Goal: Complete application form

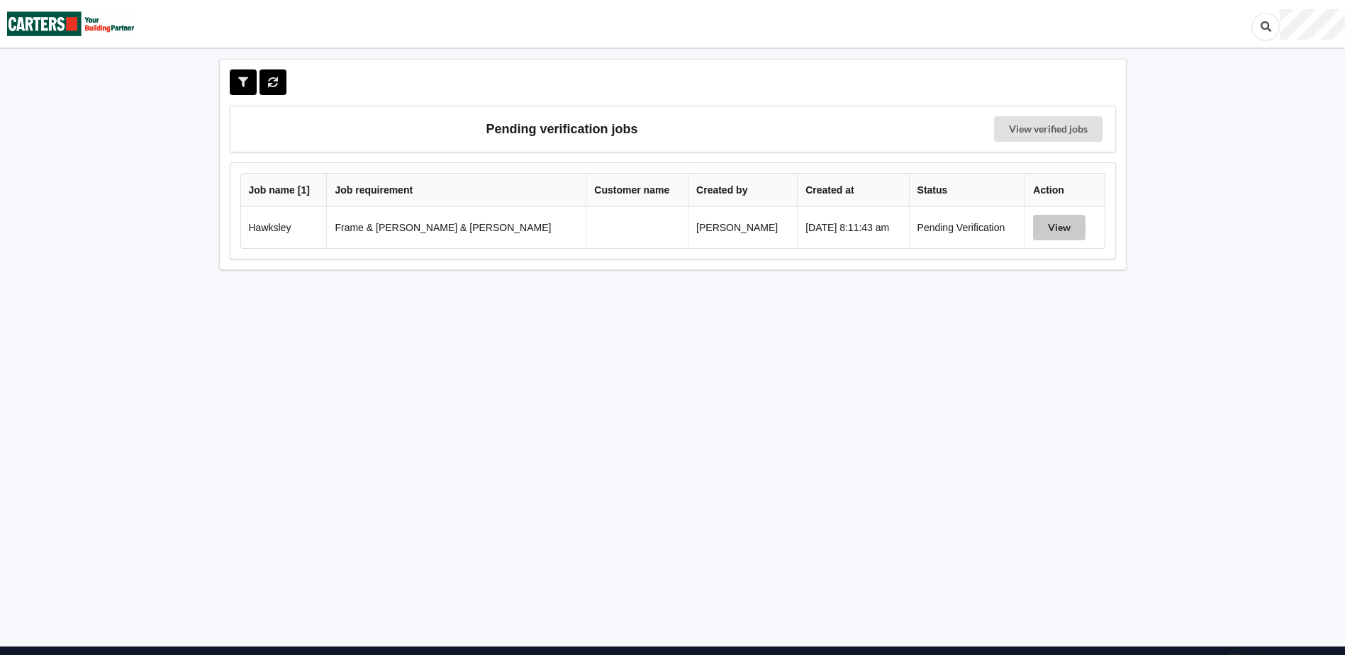
click at [1046, 225] on button "View" at bounding box center [1059, 228] width 52 height 26
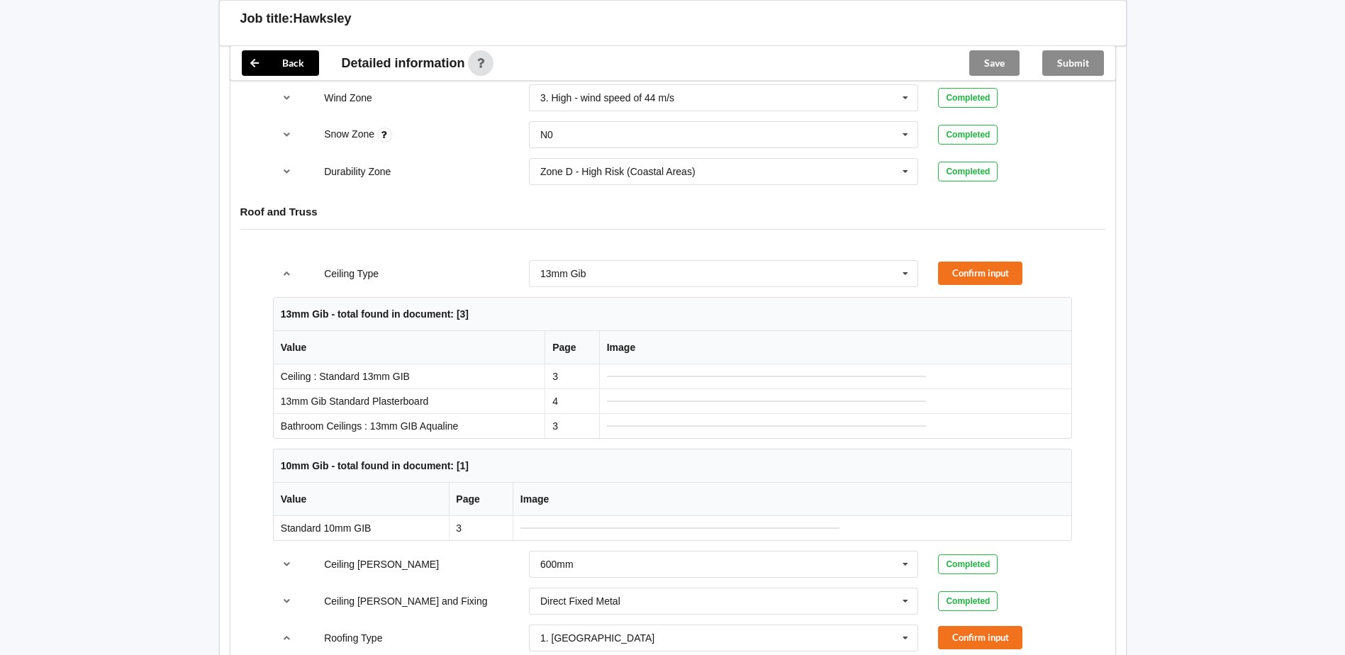
scroll to position [780, 0]
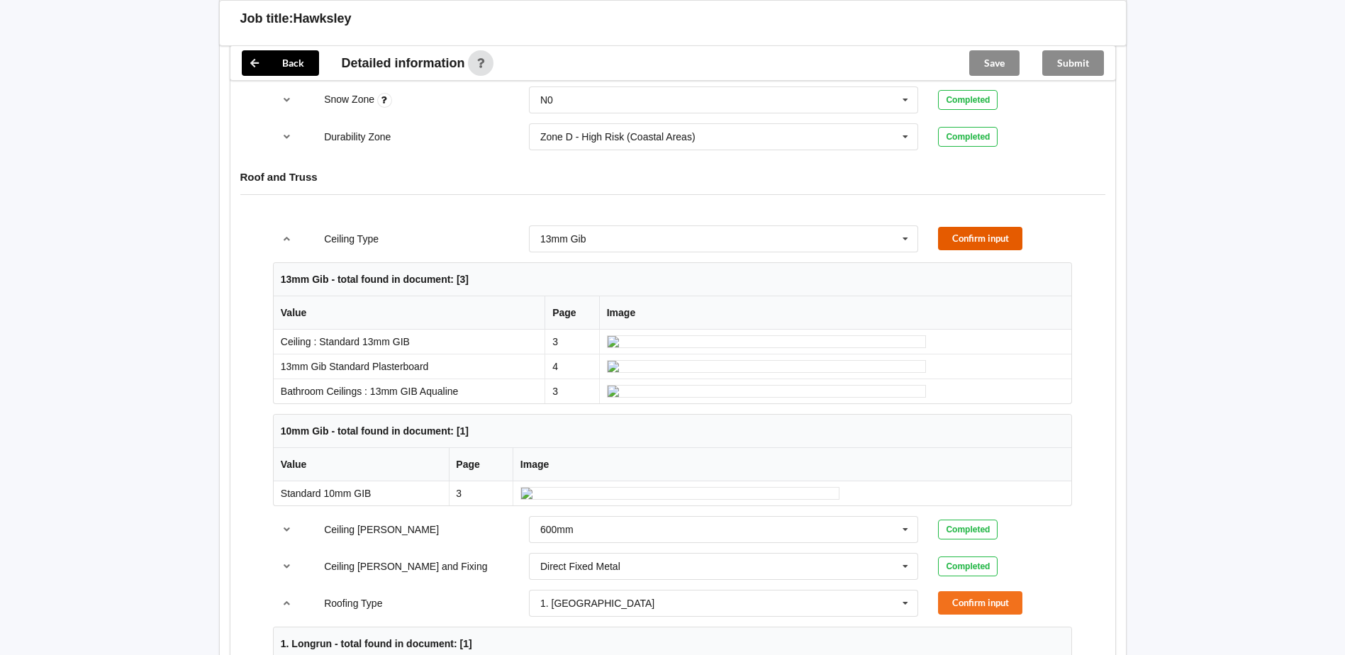
click at [961, 227] on button "Confirm input" at bounding box center [980, 238] width 84 height 23
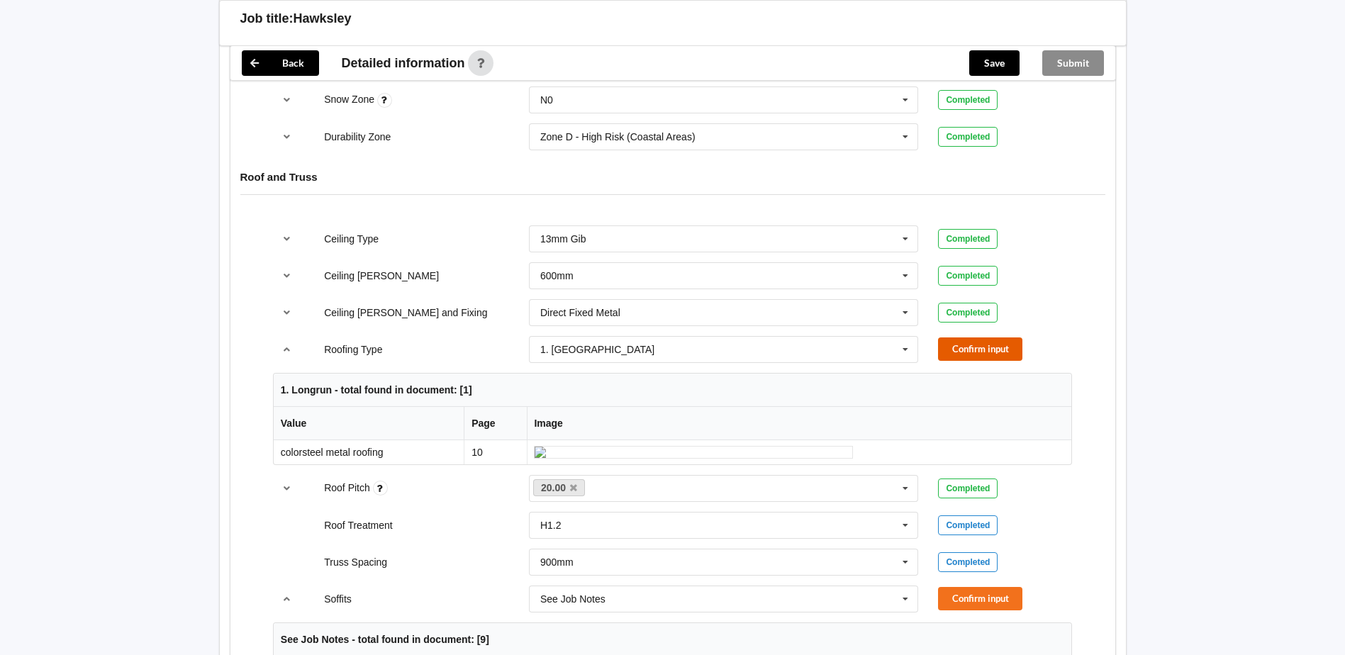
click at [972, 338] on button "Confirm input" at bounding box center [980, 349] width 84 height 23
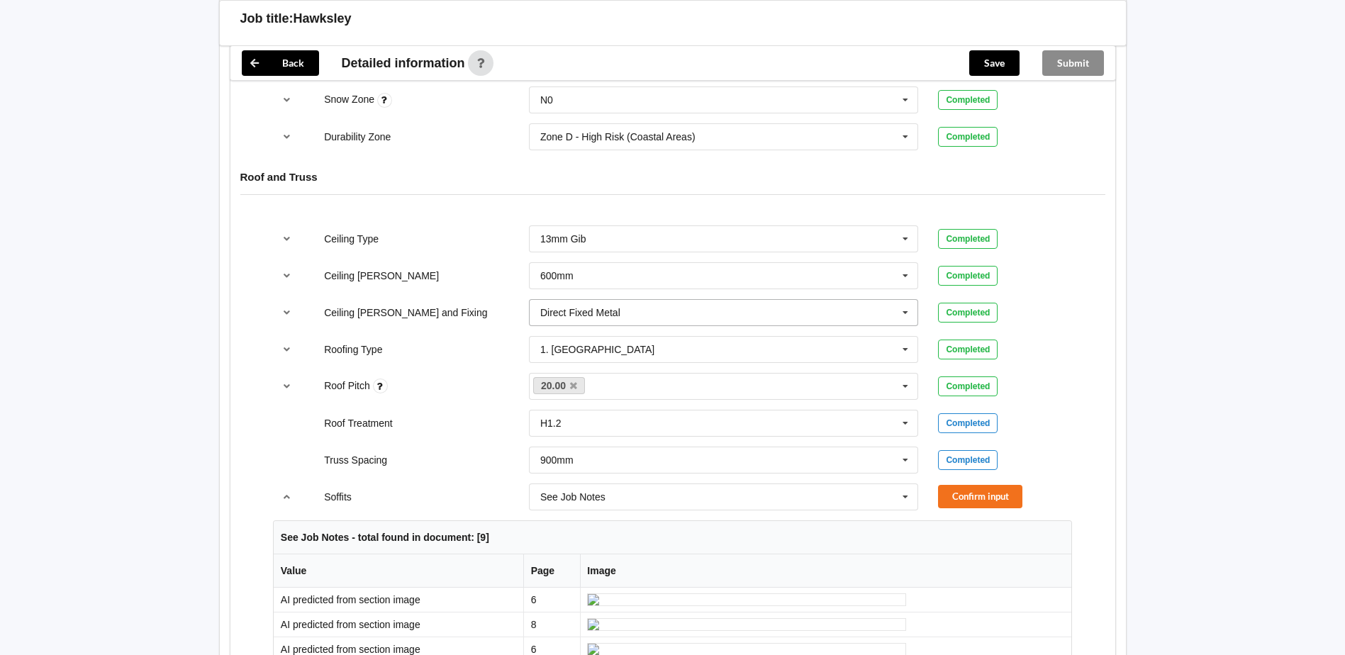
click at [630, 300] on input "text" at bounding box center [724, 313] width 389 height 26
click at [608, 360] on span "Direct Fixed Timber" at bounding box center [584, 365] width 86 height 11
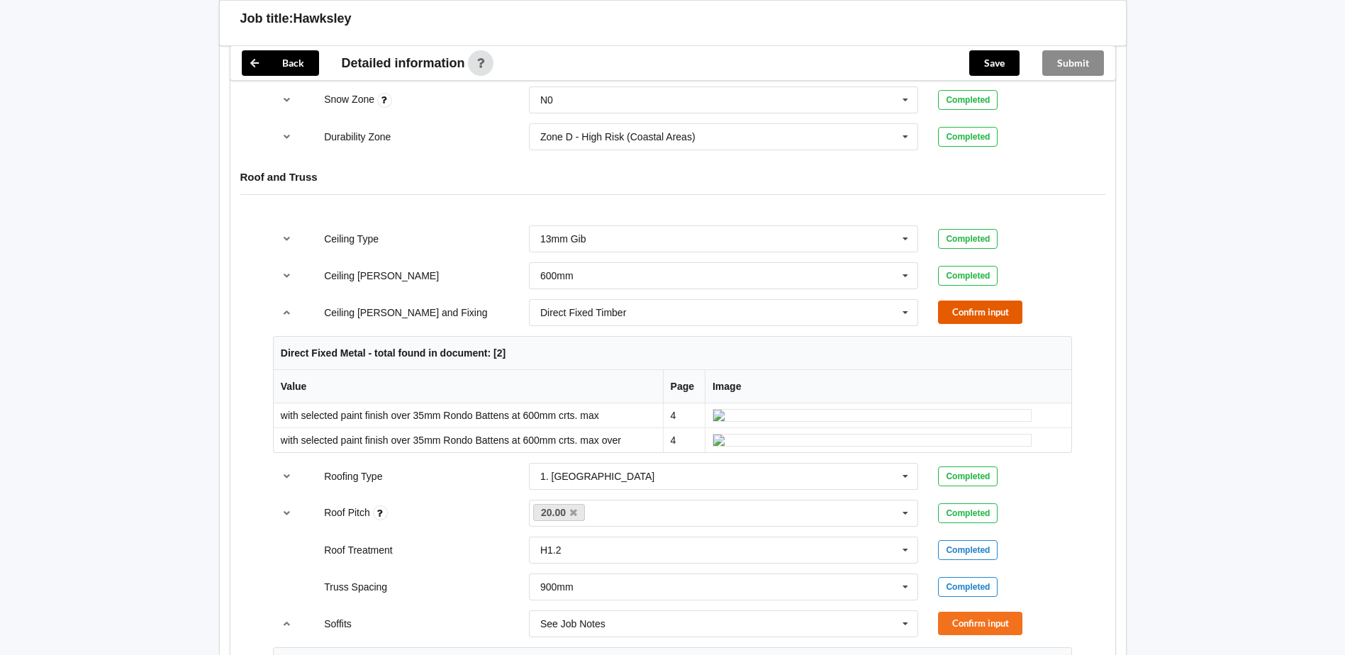
click at [961, 301] on button "Confirm input" at bounding box center [980, 312] width 84 height 23
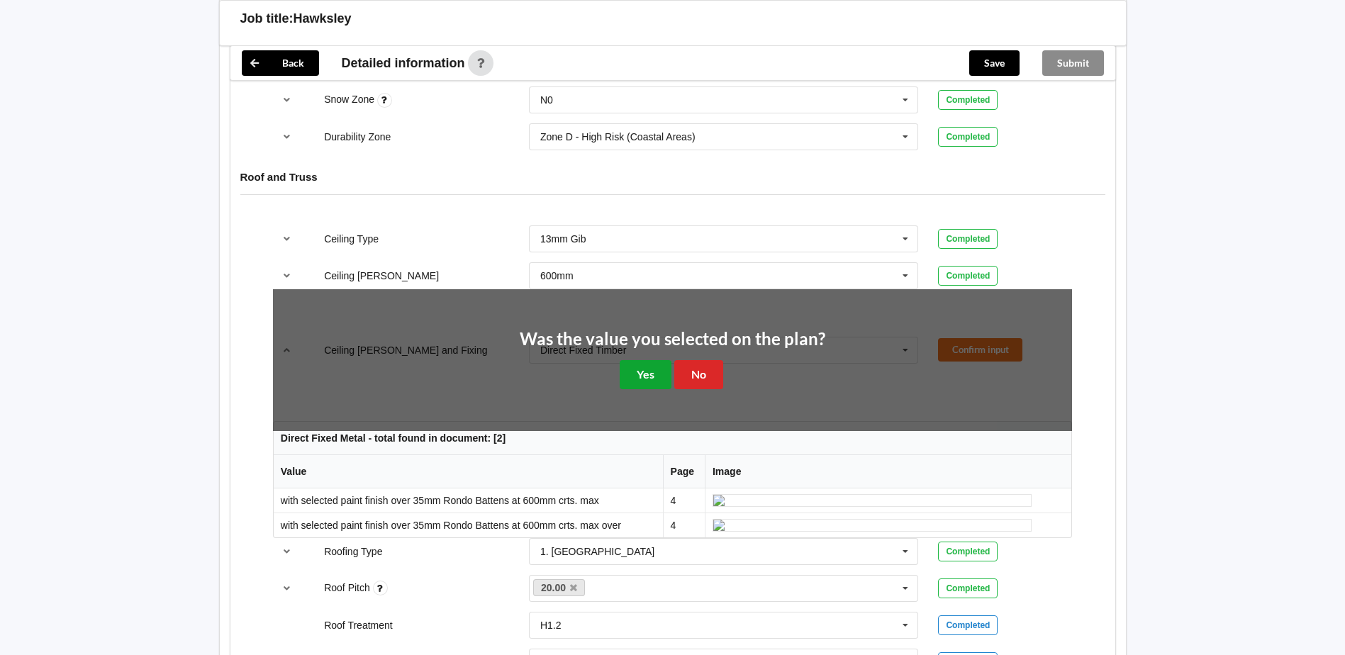
click at [642, 367] on button "Yes" at bounding box center [646, 374] width 52 height 29
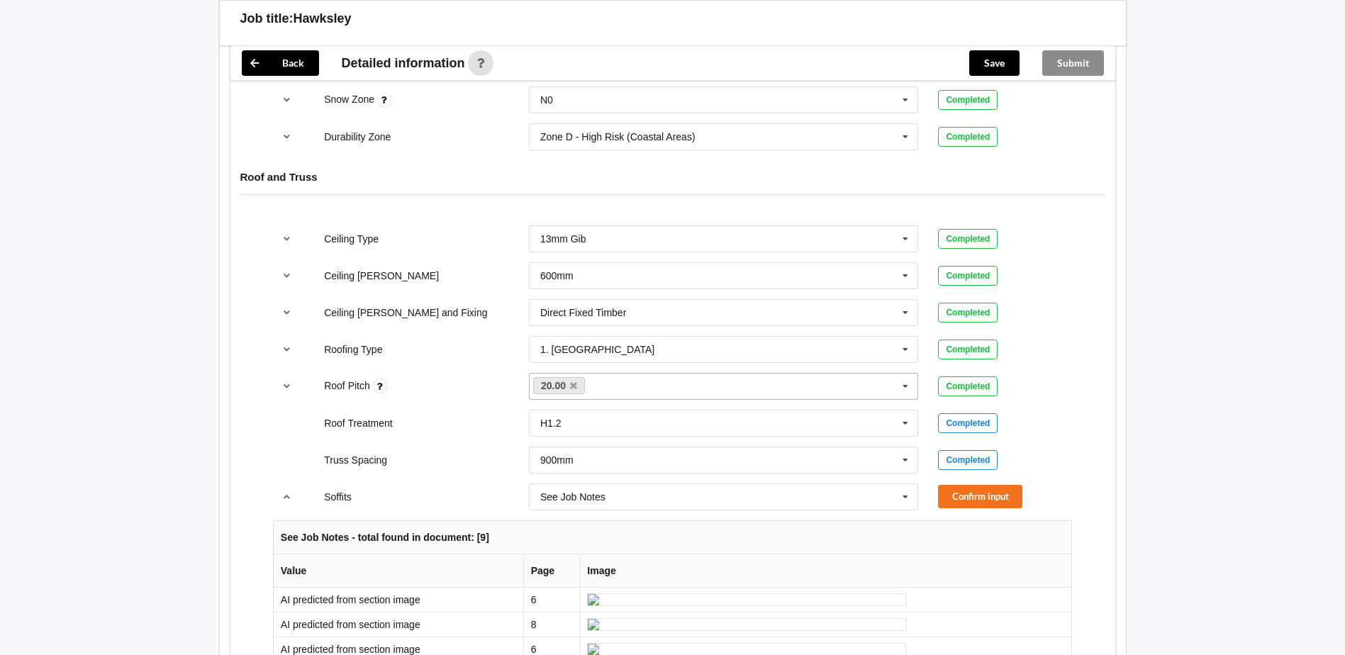
scroll to position [851, 0]
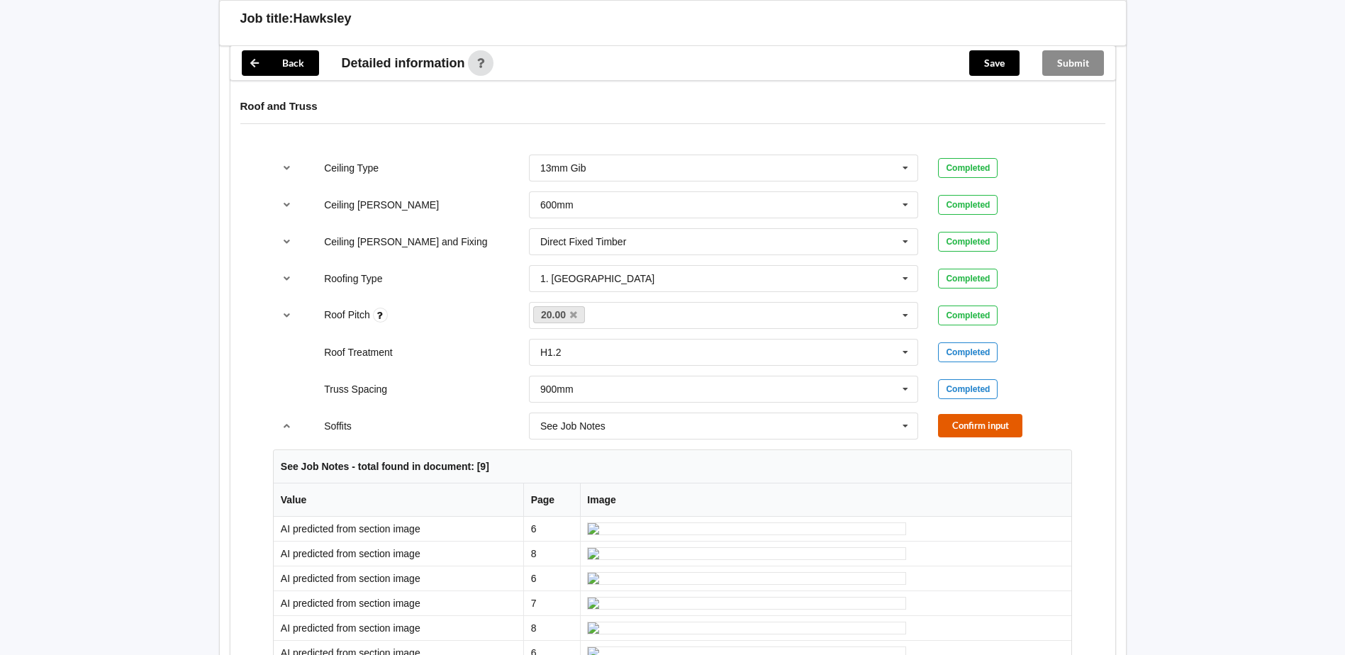
click at [969, 414] on button "Confirm input" at bounding box center [980, 425] width 84 height 23
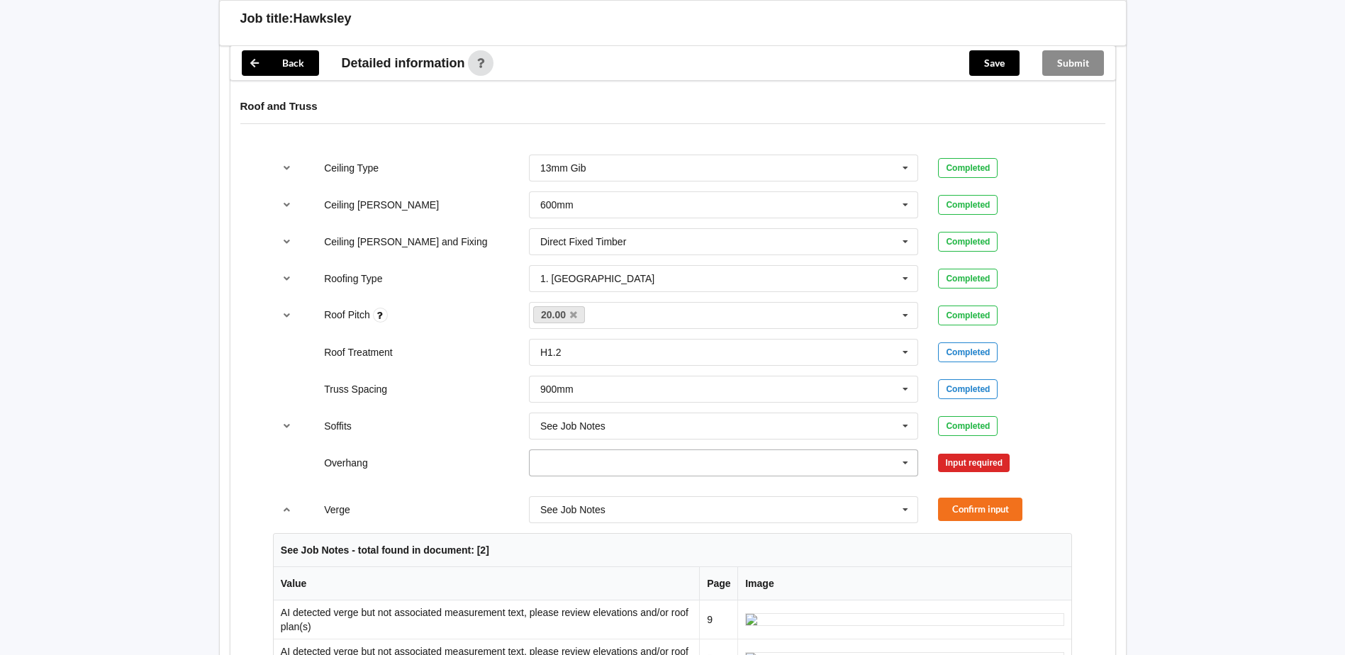
click at [562, 457] on input "text" at bounding box center [724, 463] width 389 height 26
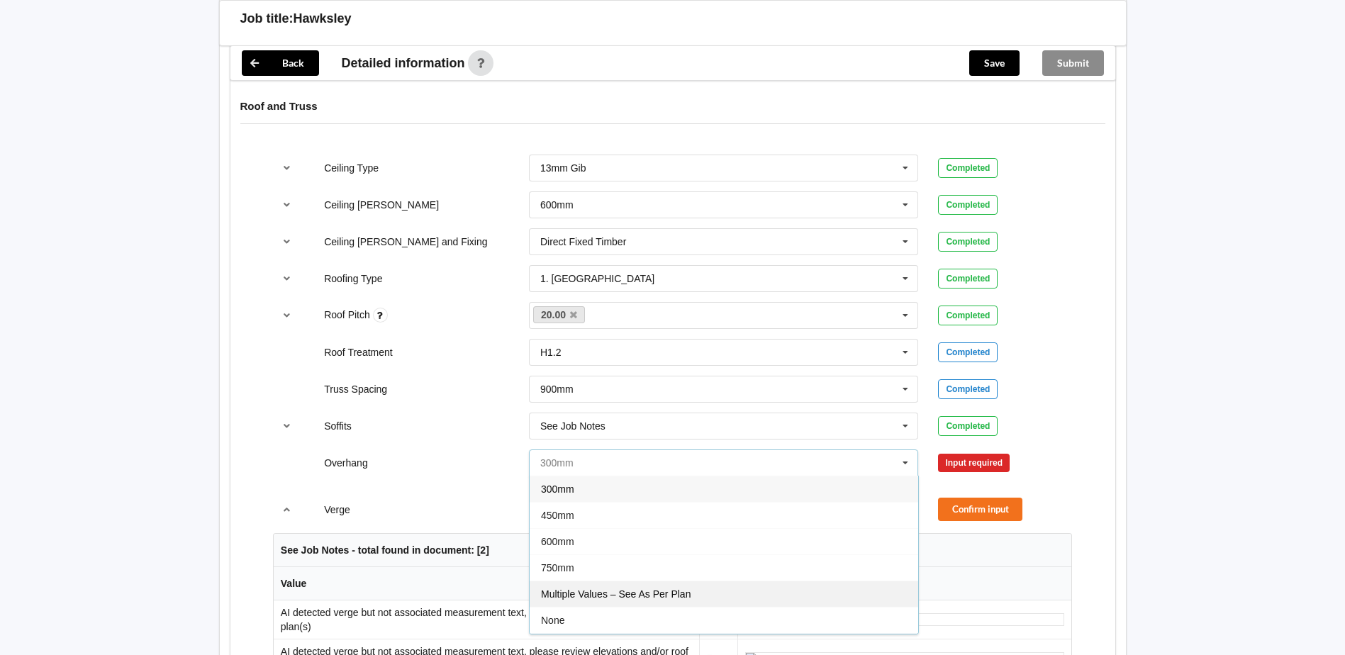
scroll to position [26, 0]
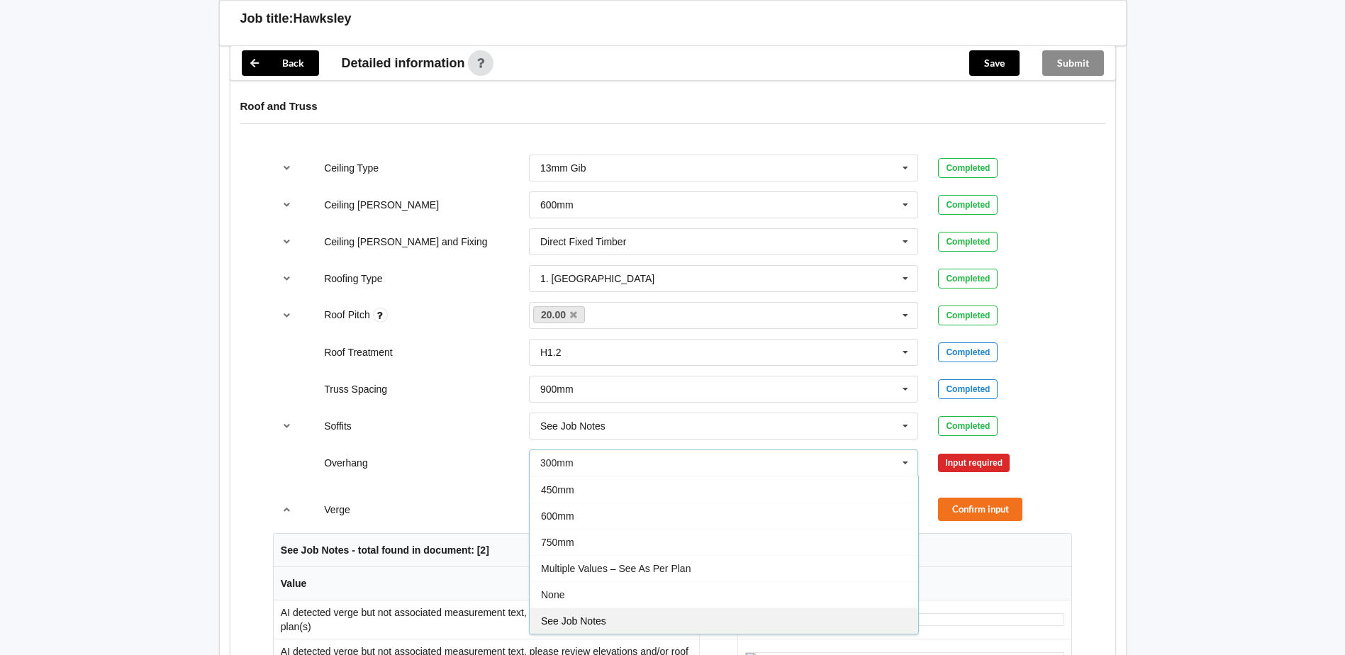
click at [591, 616] on span "See Job Notes" at bounding box center [573, 621] width 65 height 11
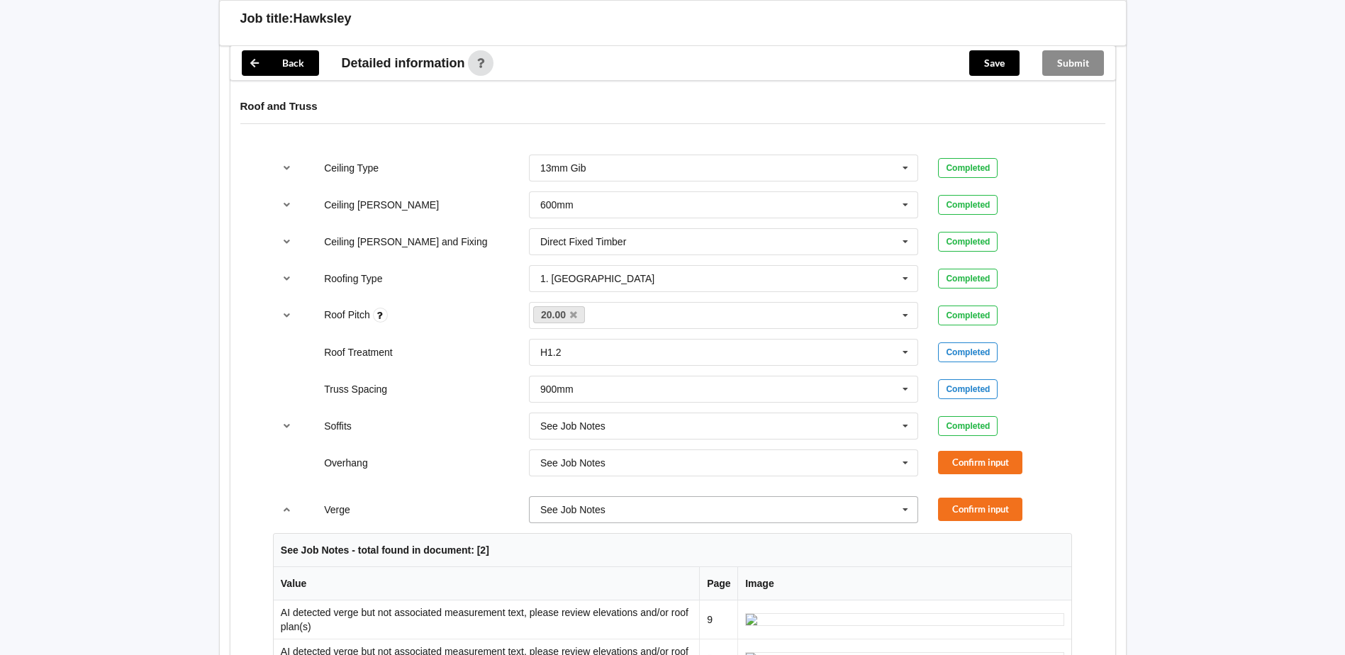
click at [669, 497] on input "text" at bounding box center [724, 510] width 389 height 26
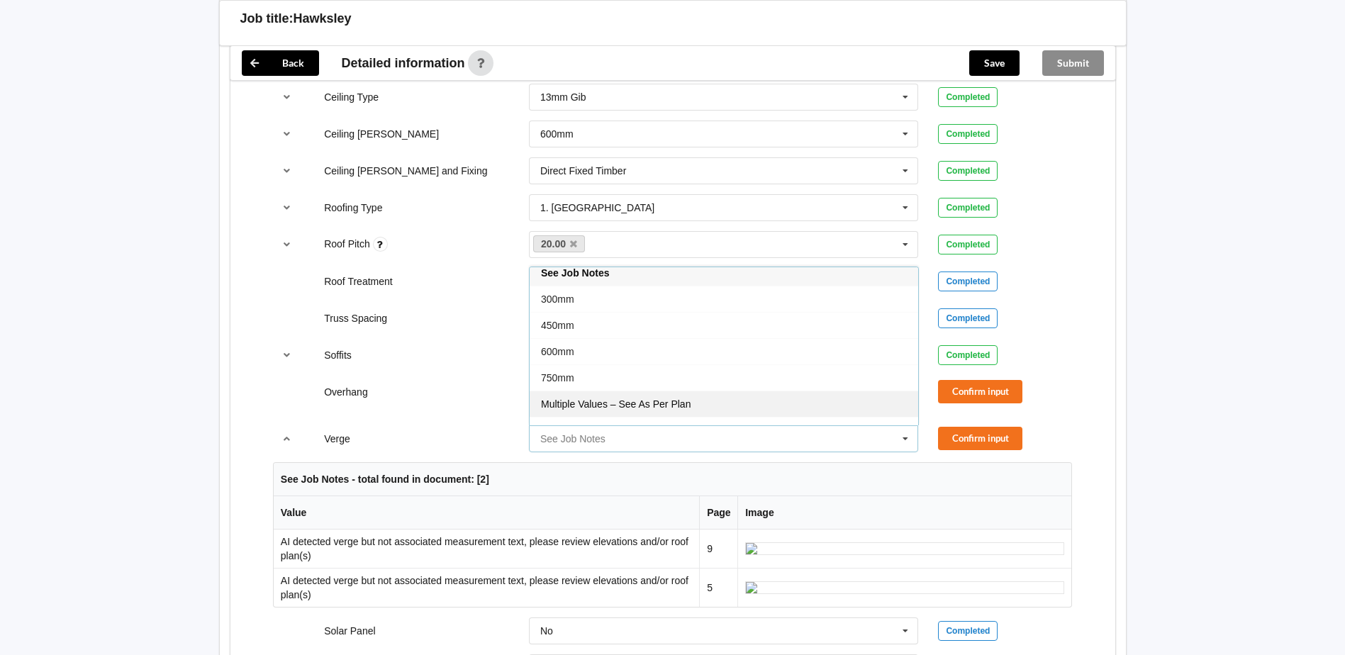
scroll to position [0, 0]
click at [596, 275] on span "See Job Notes" at bounding box center [575, 280] width 68 height 11
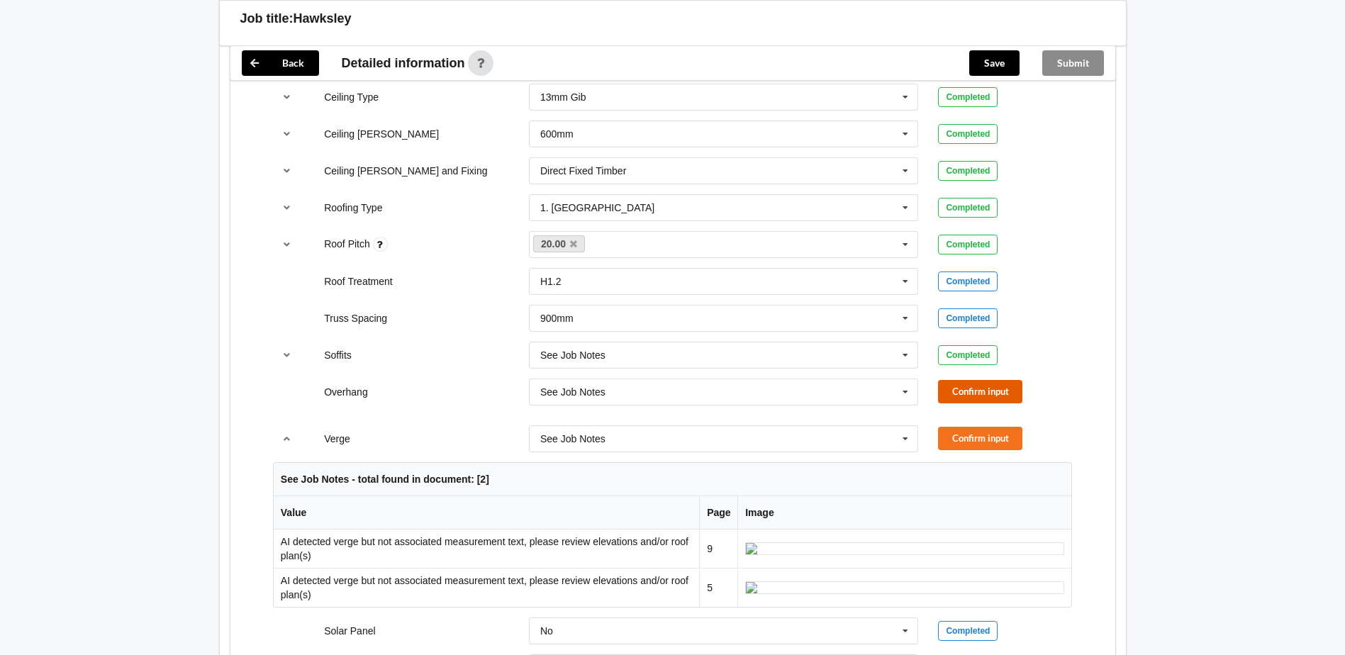
click at [962, 380] on button "Confirm input" at bounding box center [980, 391] width 84 height 23
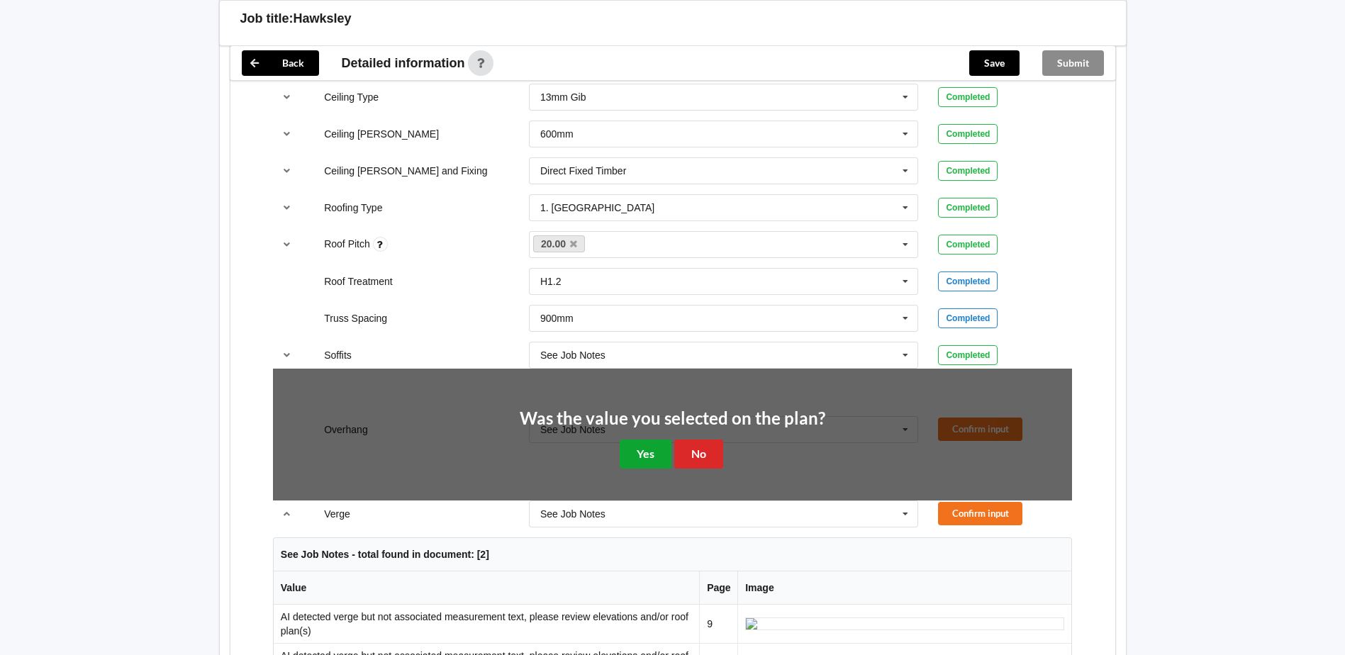
drag, startPoint x: 639, startPoint y: 433, endPoint x: 711, endPoint y: 433, distance: 71.6
click at [640, 440] on button "Yes" at bounding box center [646, 454] width 52 height 29
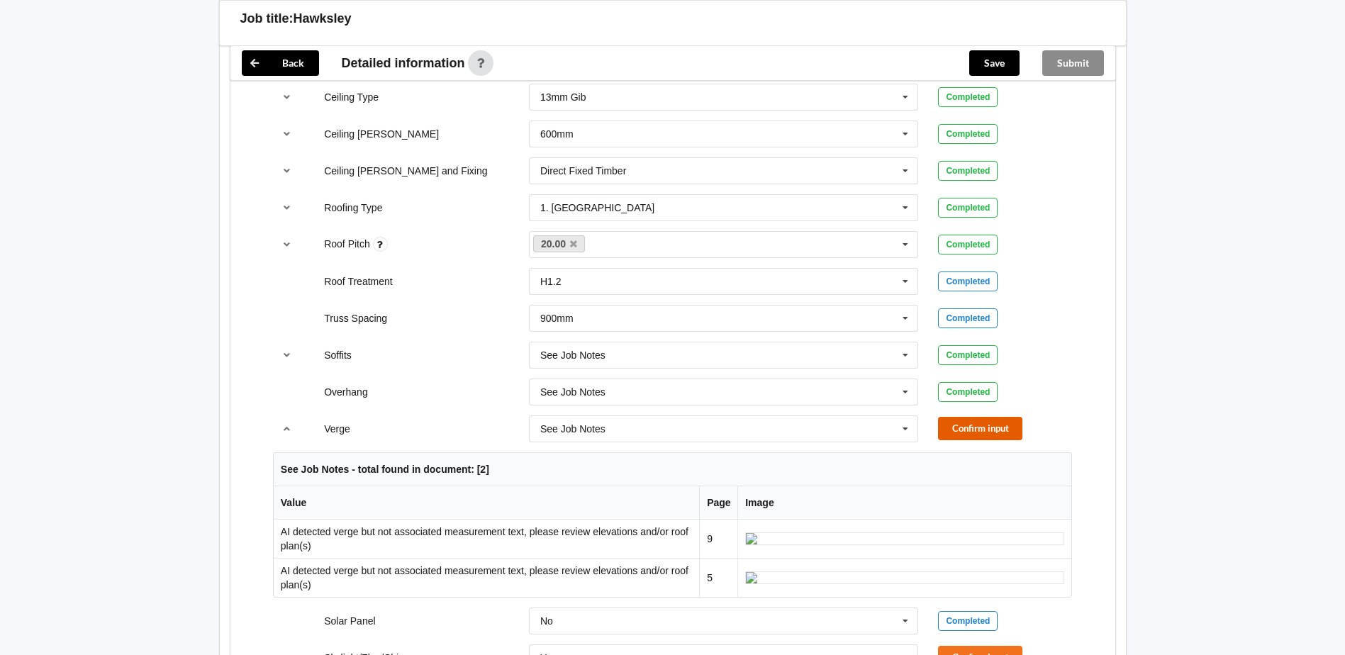
click at [957, 417] on button "Confirm input" at bounding box center [980, 428] width 84 height 23
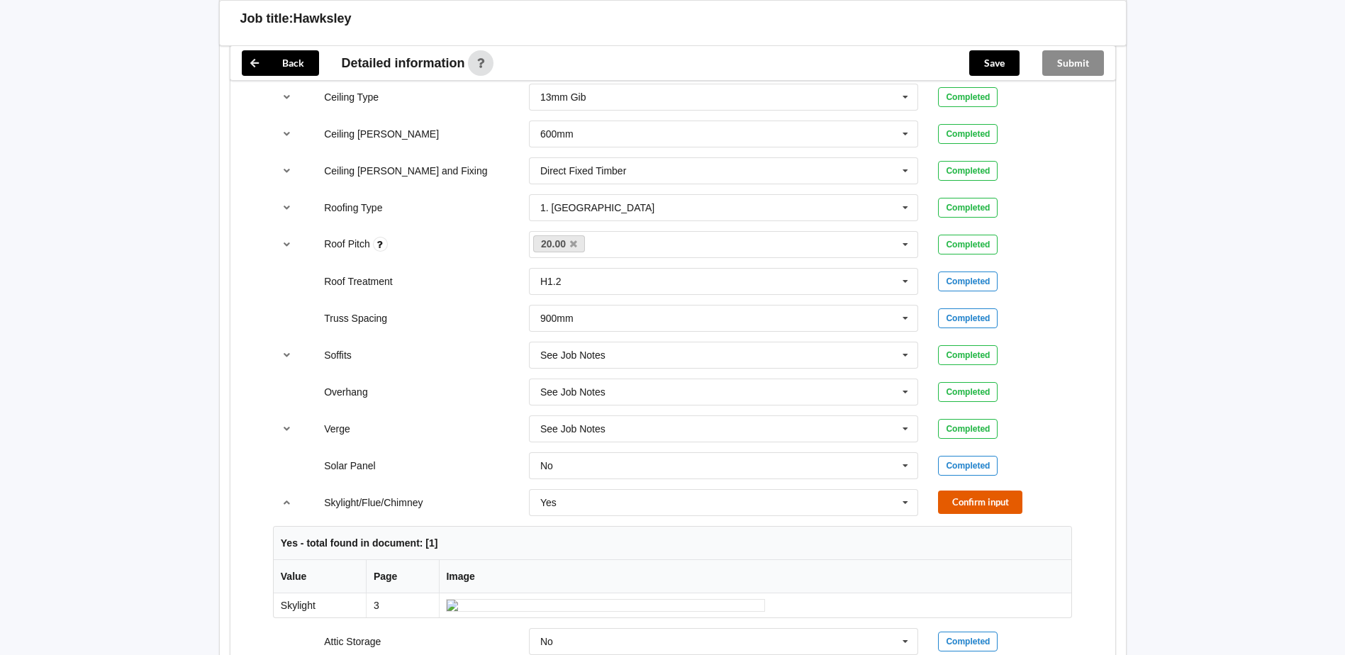
click at [967, 491] on button "Confirm input" at bounding box center [980, 502] width 84 height 23
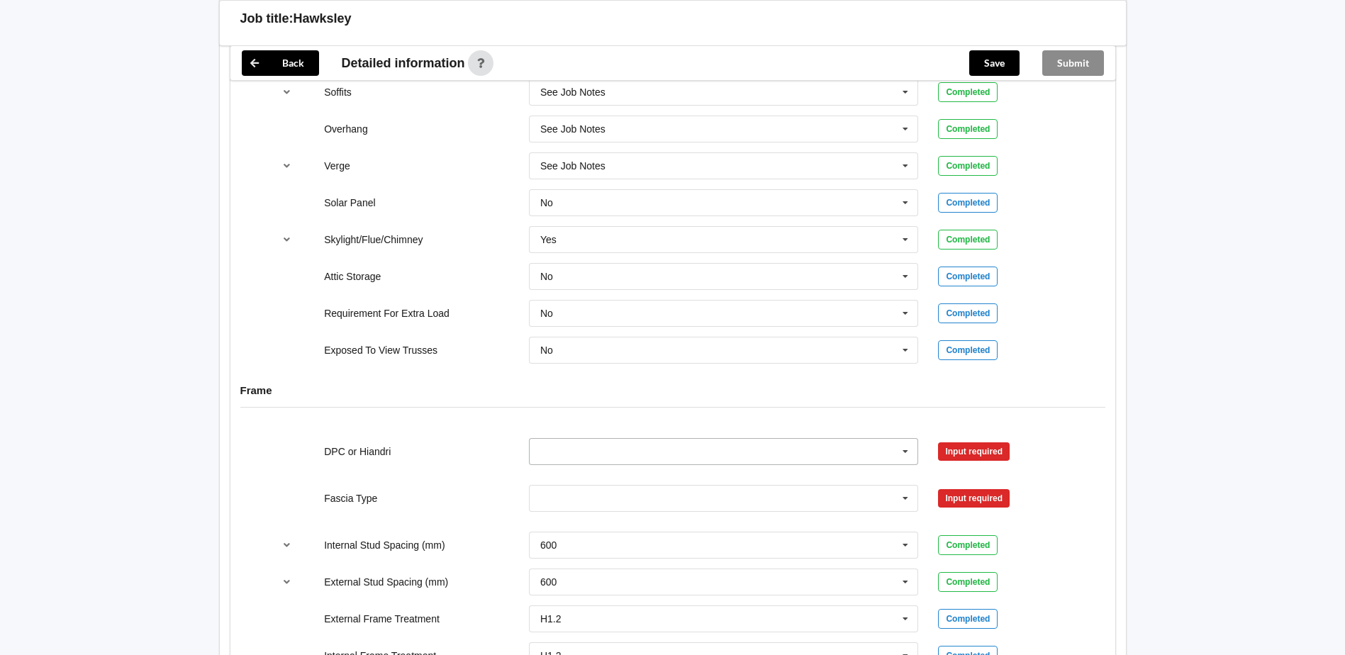
scroll to position [1206, 0]
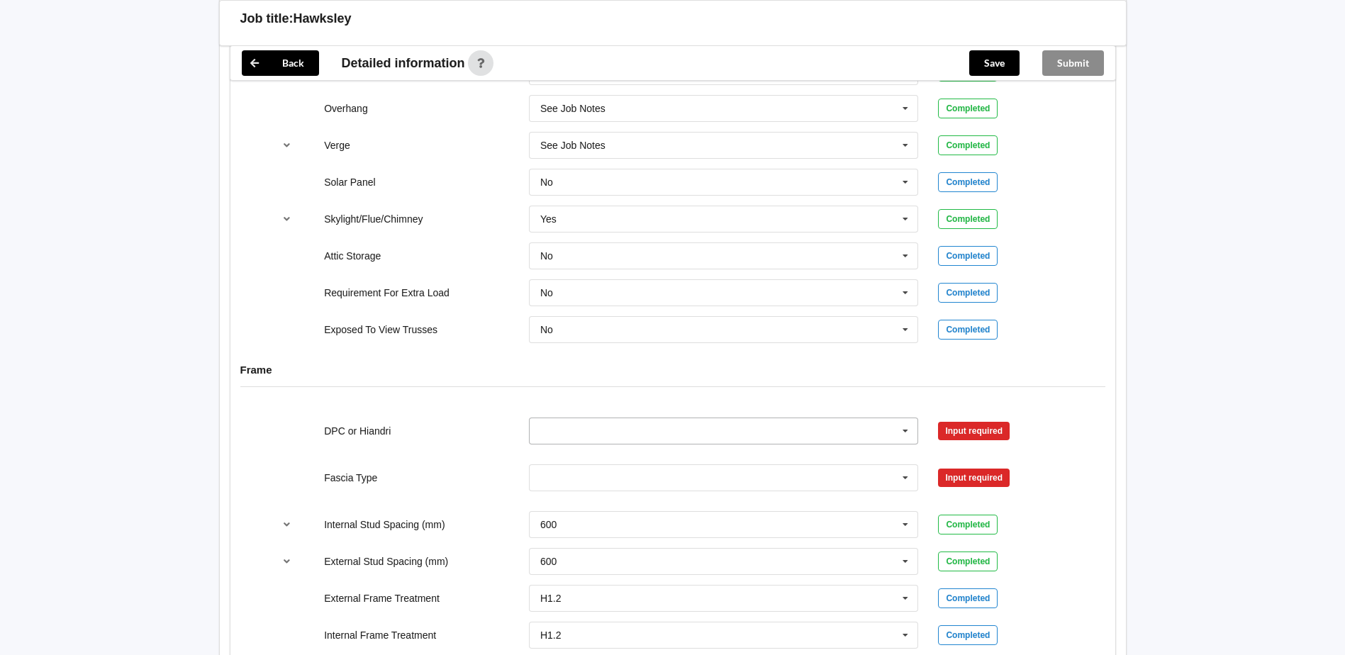
click at [552, 418] on input "text" at bounding box center [724, 431] width 389 height 26
click at [579, 504] on span "Not Required" at bounding box center [570, 509] width 59 height 11
click at [974, 419] on button "Confirm input" at bounding box center [980, 430] width 84 height 23
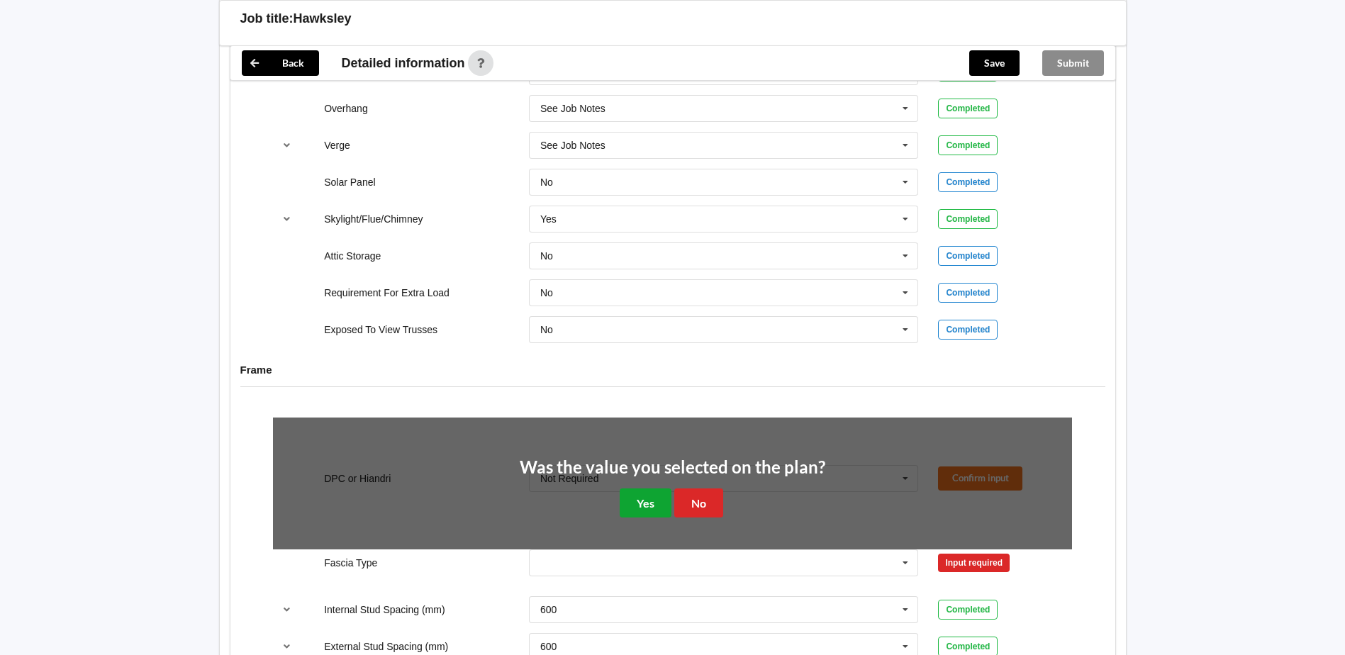
click at [658, 489] on button "Yes" at bounding box center [646, 503] width 52 height 29
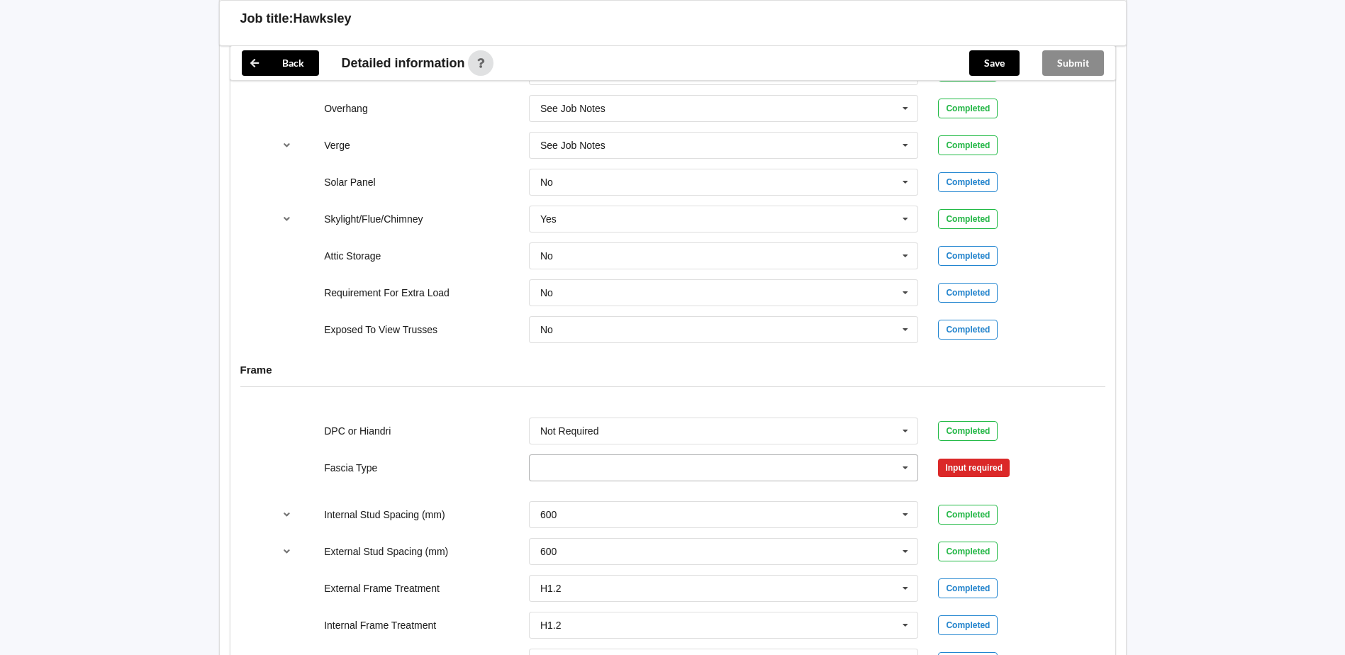
click at [551, 455] on input "text" at bounding box center [724, 468] width 389 height 26
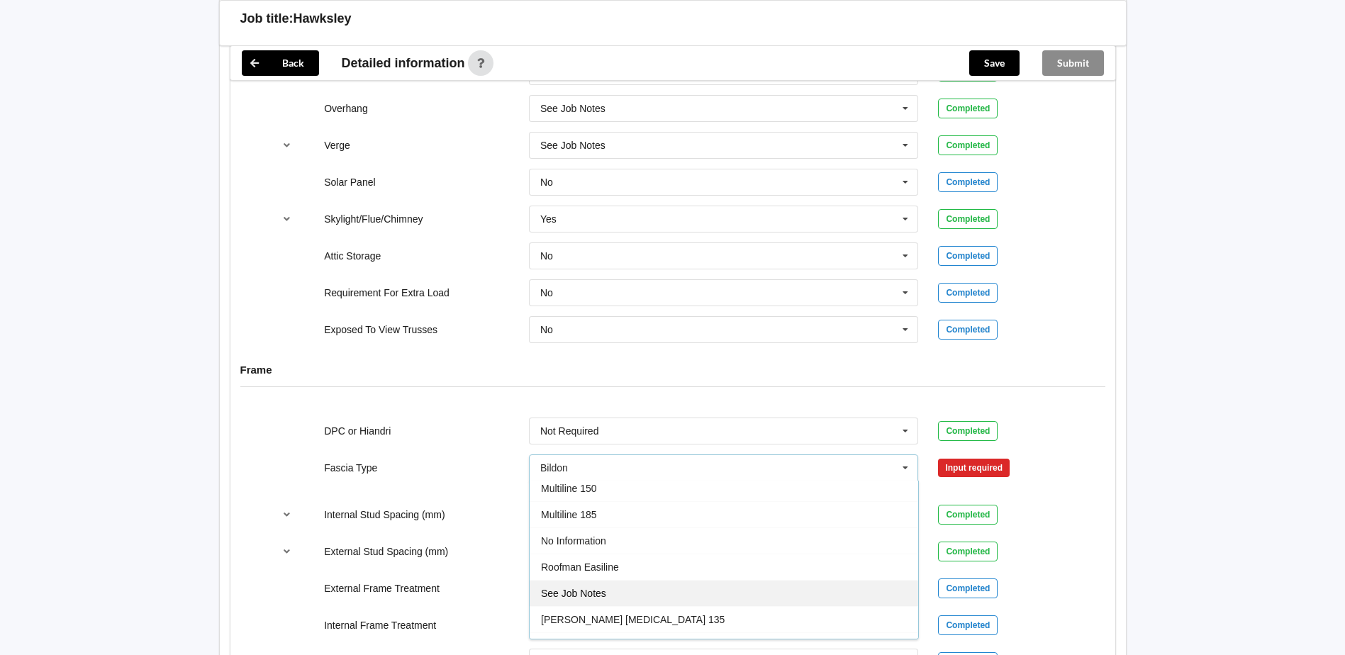
click at [601, 588] on span "See Job Notes" at bounding box center [573, 593] width 65 height 11
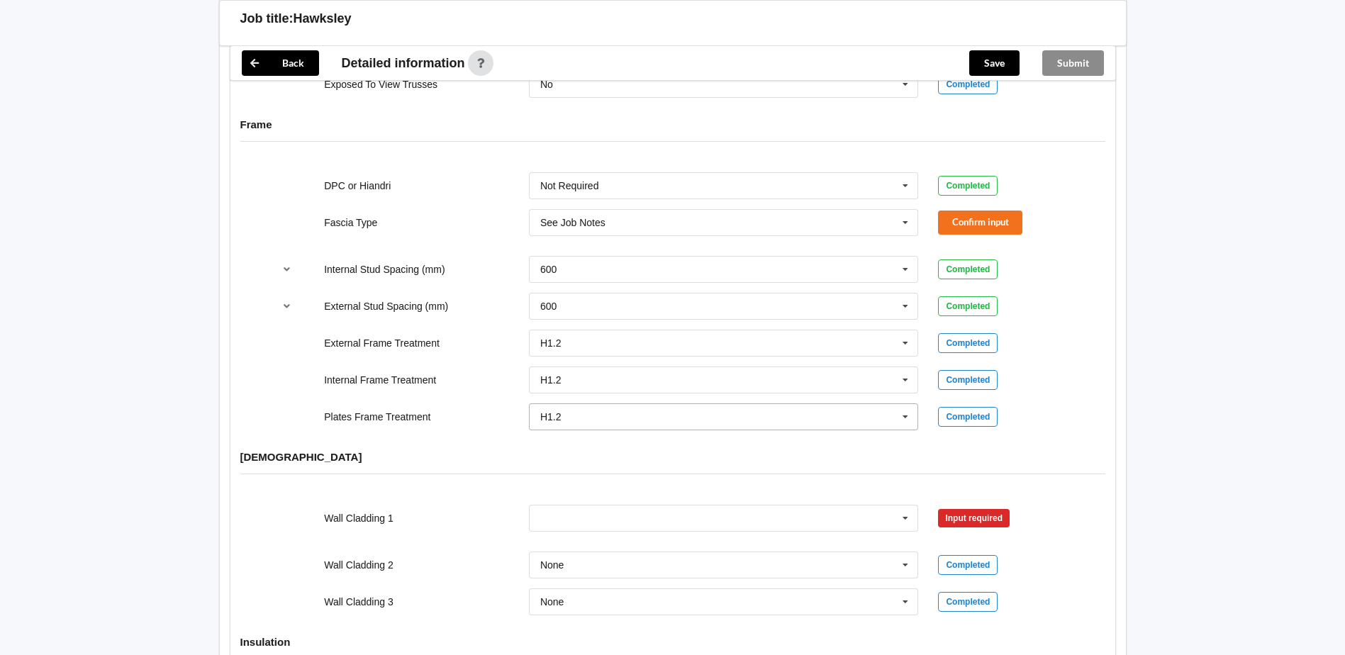
scroll to position [1489, 0]
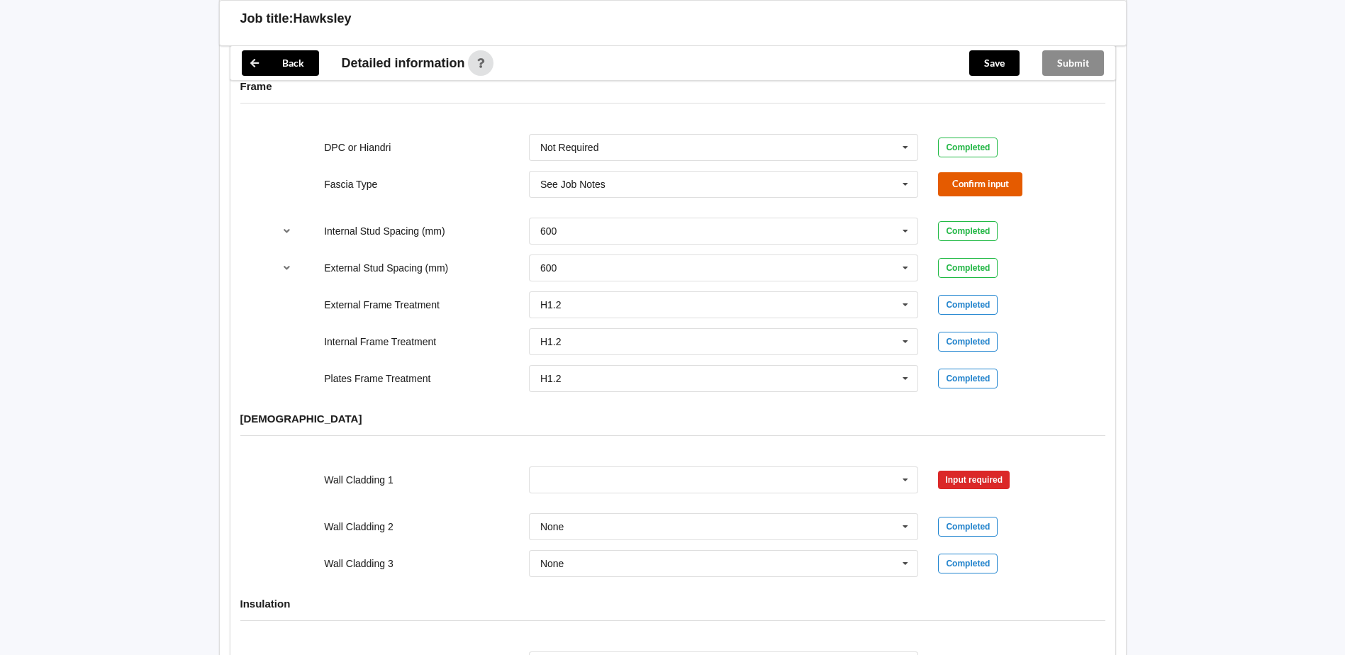
click at [967, 172] on button "Confirm input" at bounding box center [980, 183] width 84 height 23
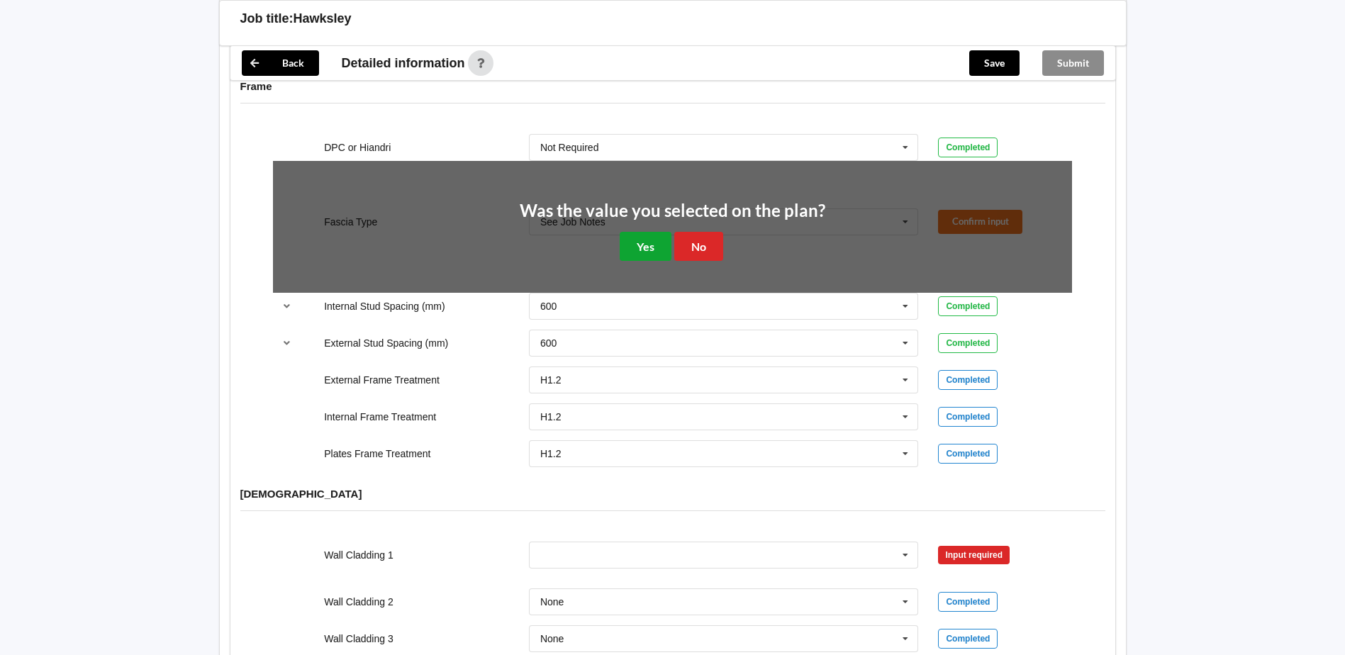
click at [660, 232] on button "Yes" at bounding box center [646, 246] width 52 height 29
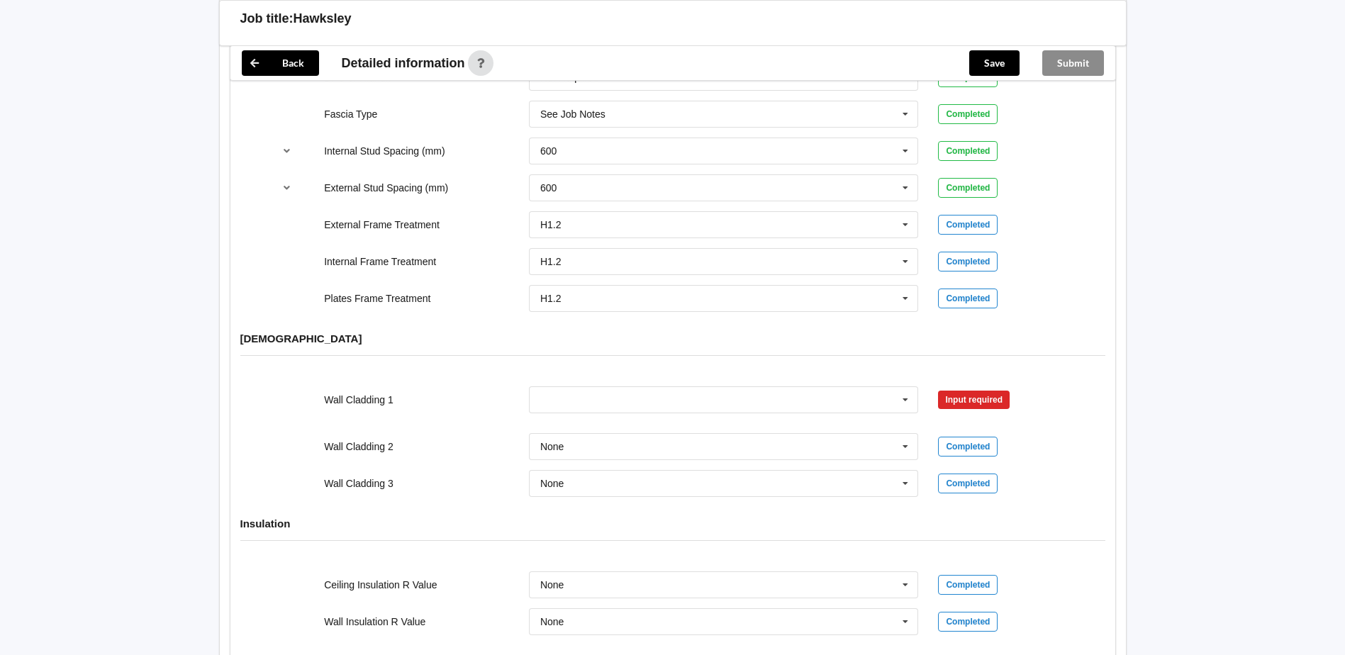
scroll to position [1560, 0]
click at [561, 387] on input "text" at bounding box center [724, 400] width 389 height 26
click at [603, 479] on span "See Job Notes" at bounding box center [573, 484] width 65 height 11
click at [968, 387] on button "Confirm input" at bounding box center [980, 398] width 84 height 23
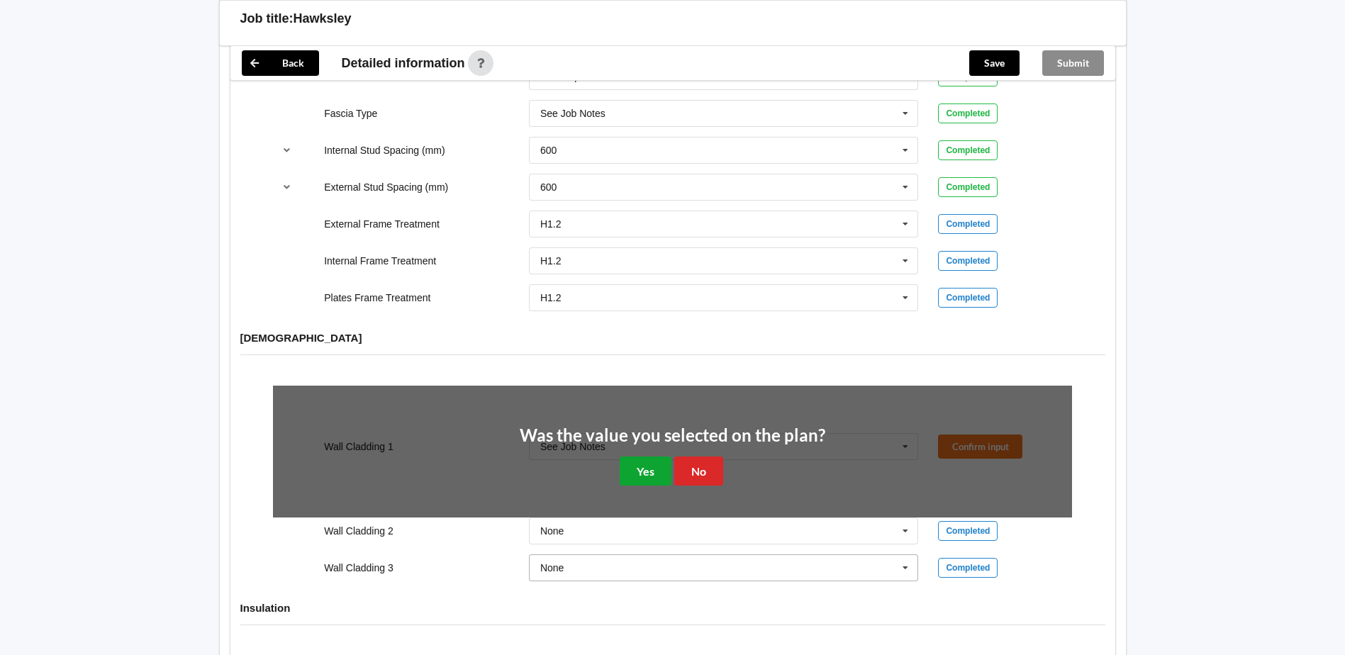
click at [646, 457] on button "Yes" at bounding box center [646, 471] width 52 height 29
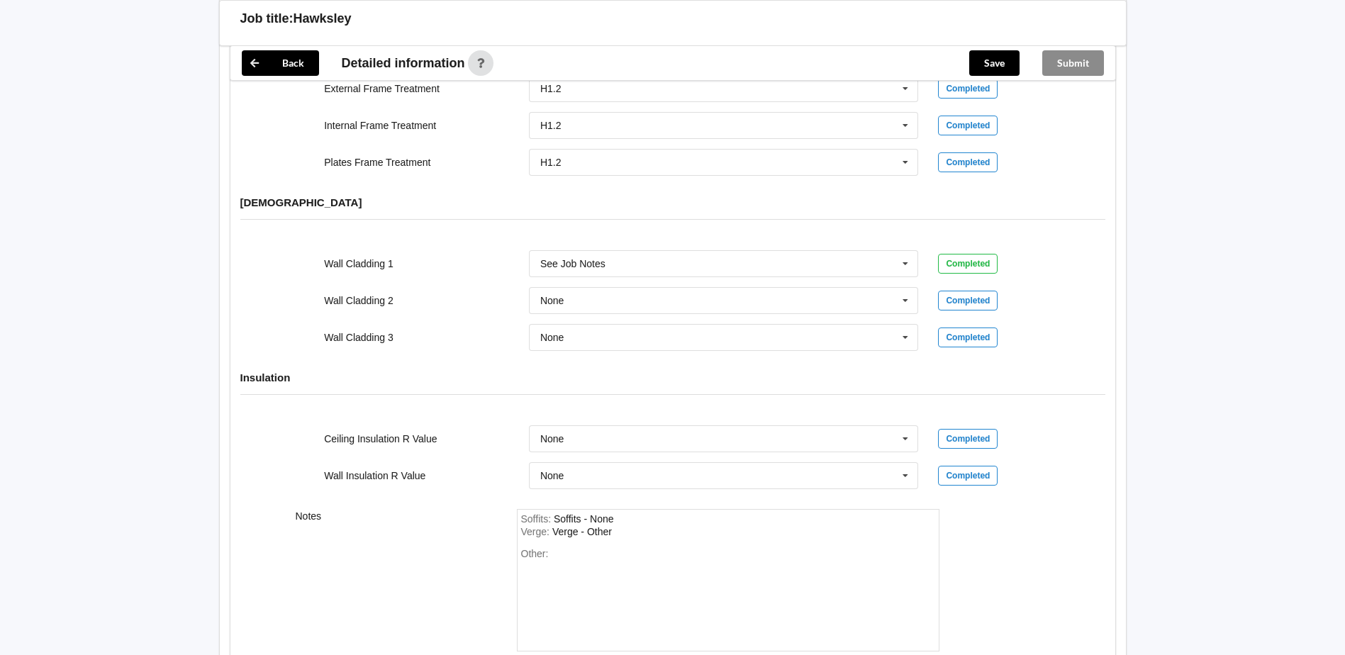
scroll to position [1702, 0]
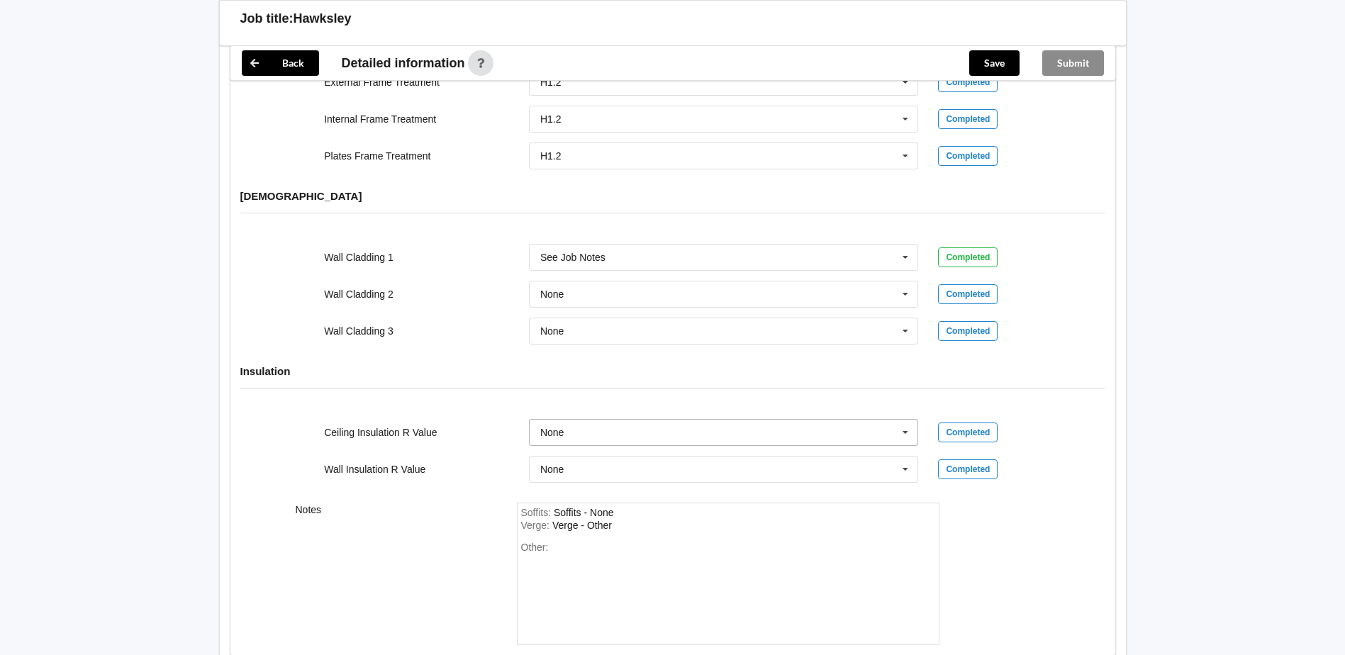
click at [600, 420] on input "text" at bounding box center [724, 433] width 389 height 26
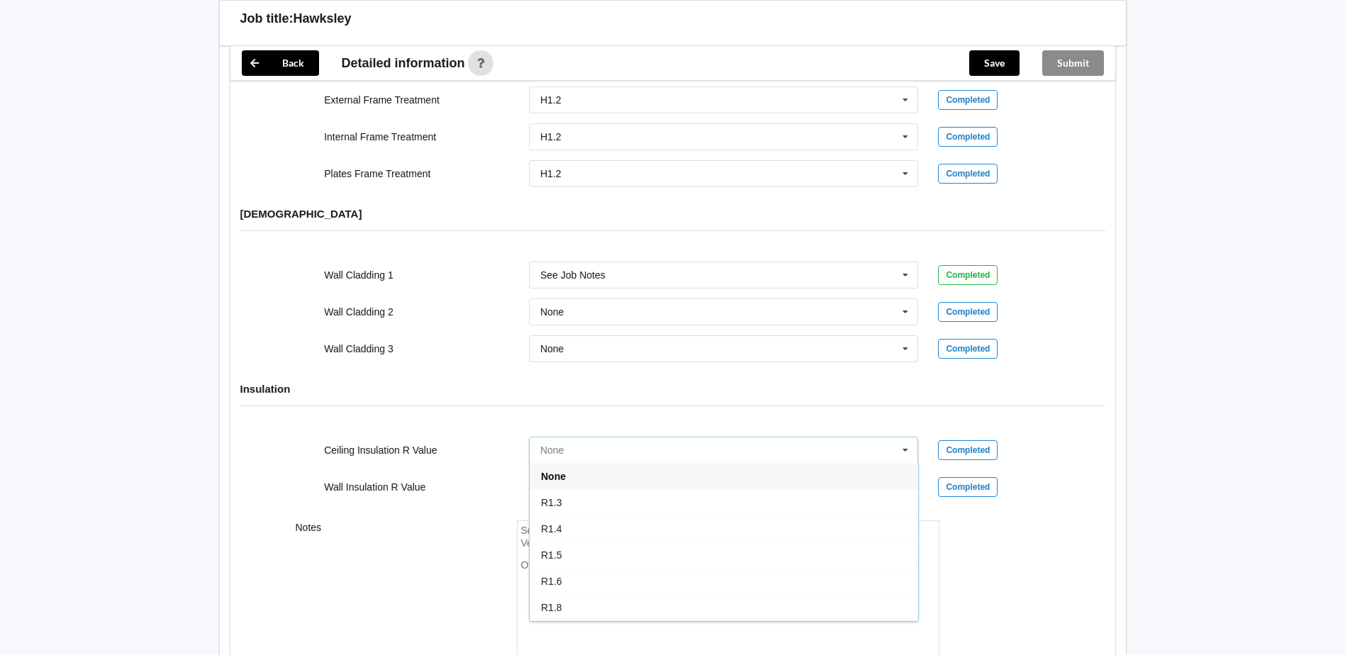
scroll to position [1709, 0]
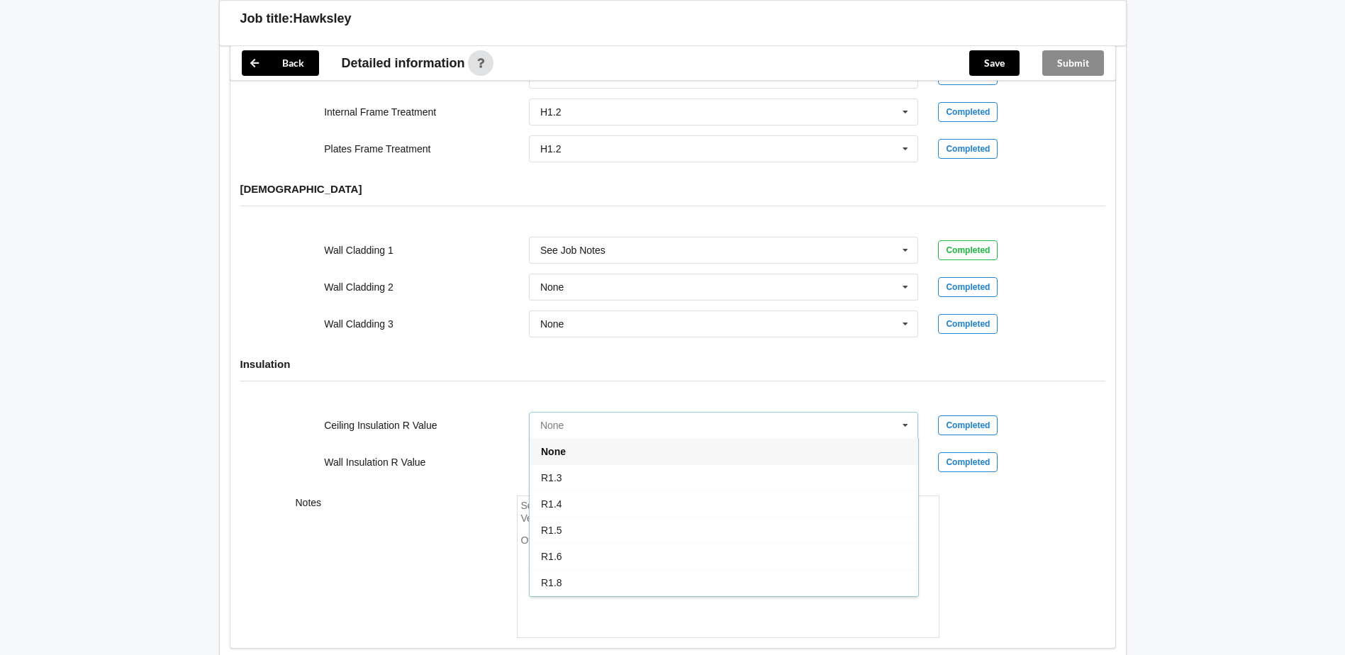
click at [578, 413] on input "text" at bounding box center [724, 426] width 389 height 26
click at [612, 438] on div "None" at bounding box center [724, 451] width 389 height 26
click at [611, 439] on div "None None R1.0 R1.2 R1.3 R1.4 R1.5 R1.6 R1.8 R1.9 R2.0 R2.2 R2.3 R2.4 R2.5 R2.6…" at bounding box center [724, 462] width 410 height 47
click at [601, 413] on input "text" at bounding box center [724, 426] width 389 height 26
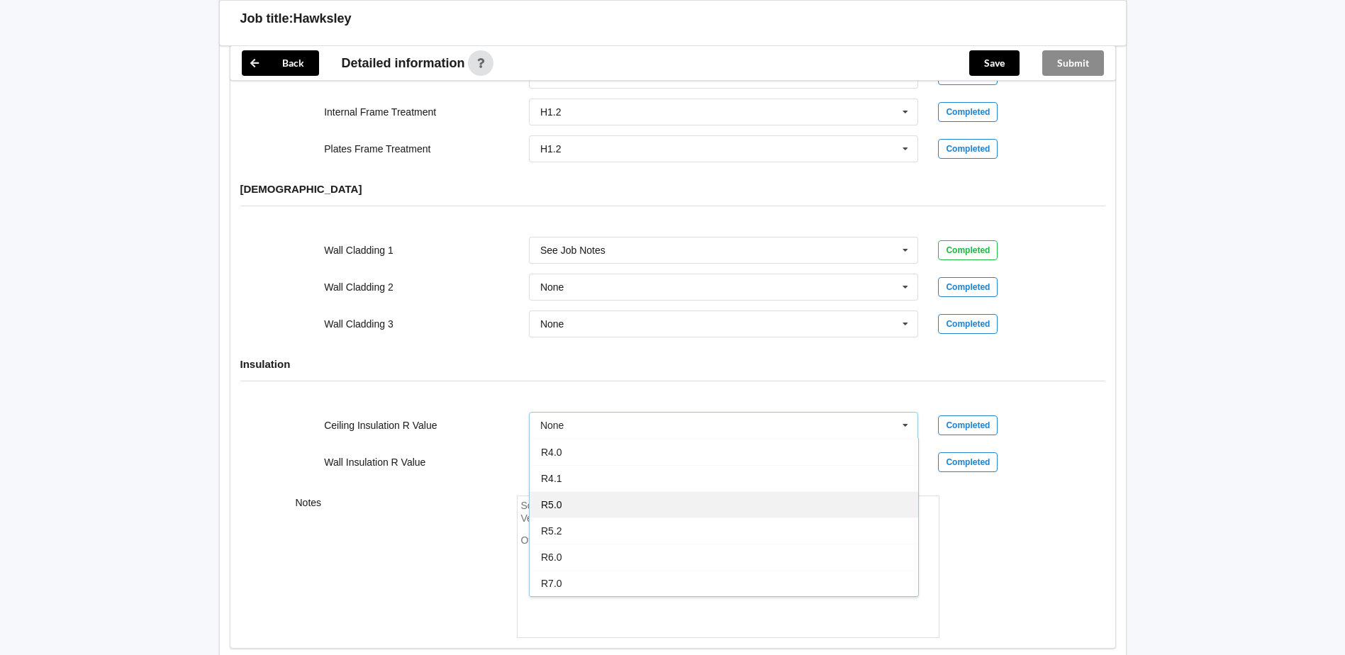
click at [566, 491] on div "R5.0" at bounding box center [724, 504] width 389 height 26
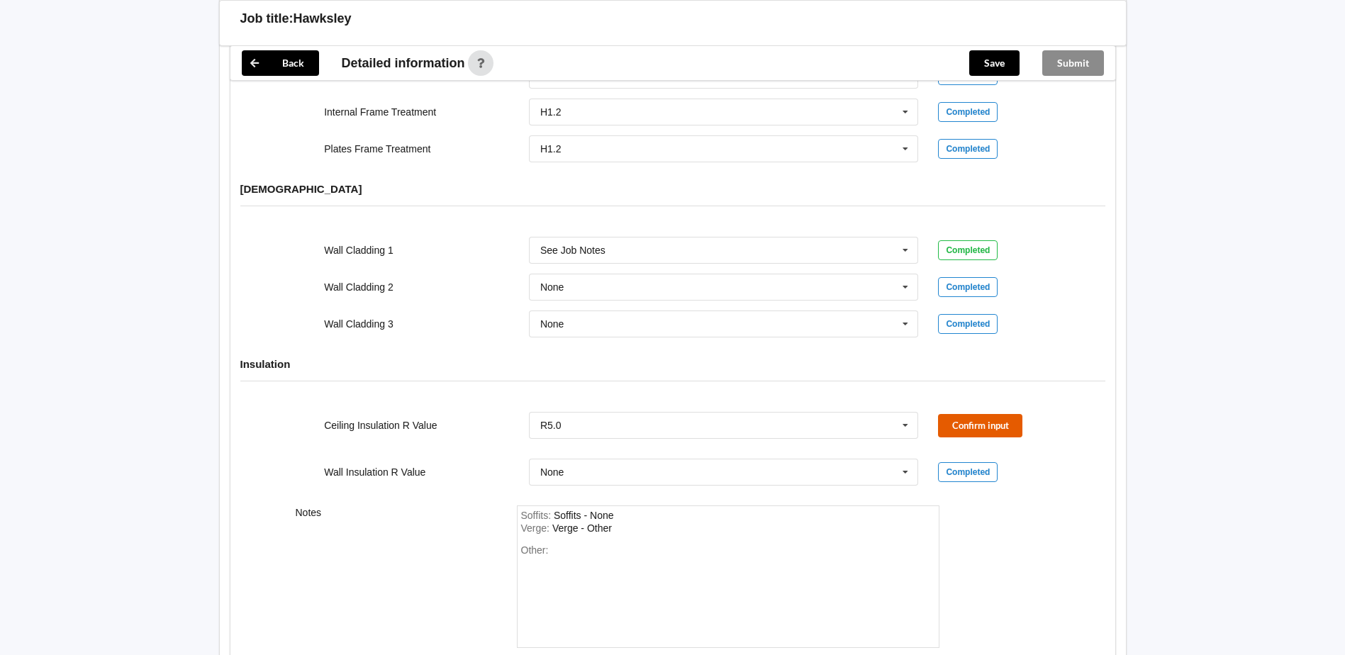
click at [967, 414] on button "Confirm input" at bounding box center [980, 425] width 84 height 23
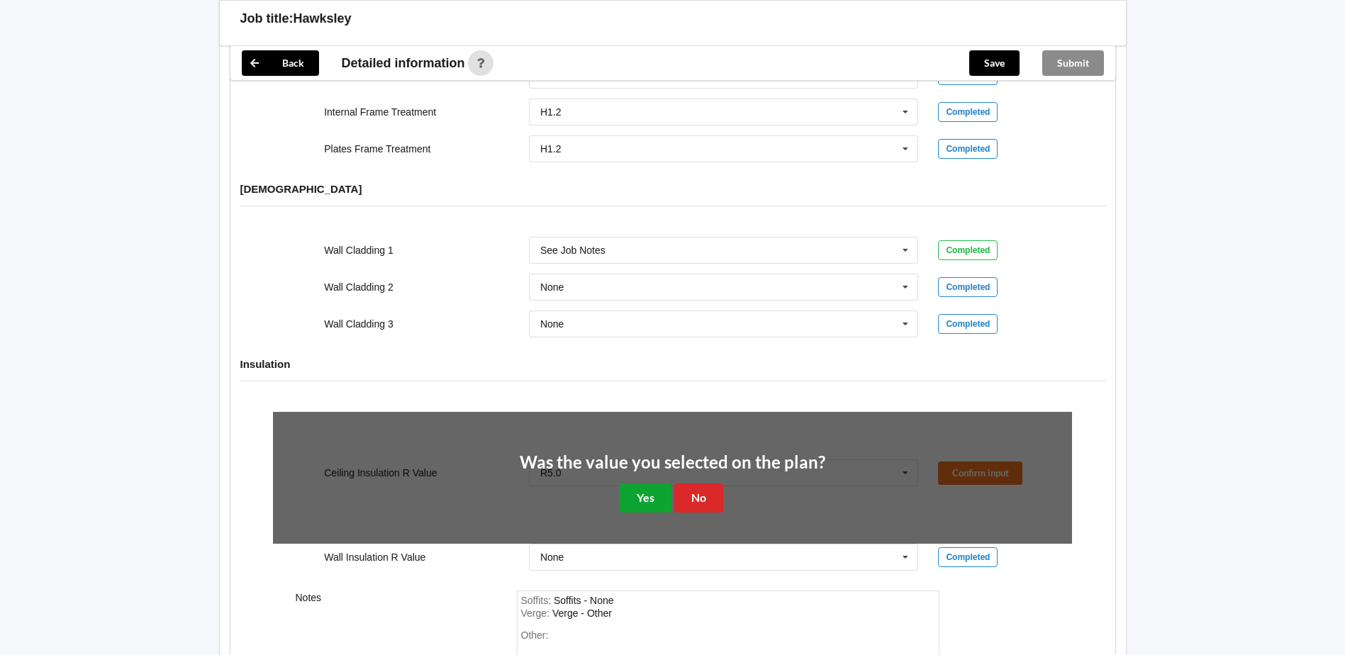
click at [655, 487] on button "Yes" at bounding box center [646, 498] width 52 height 29
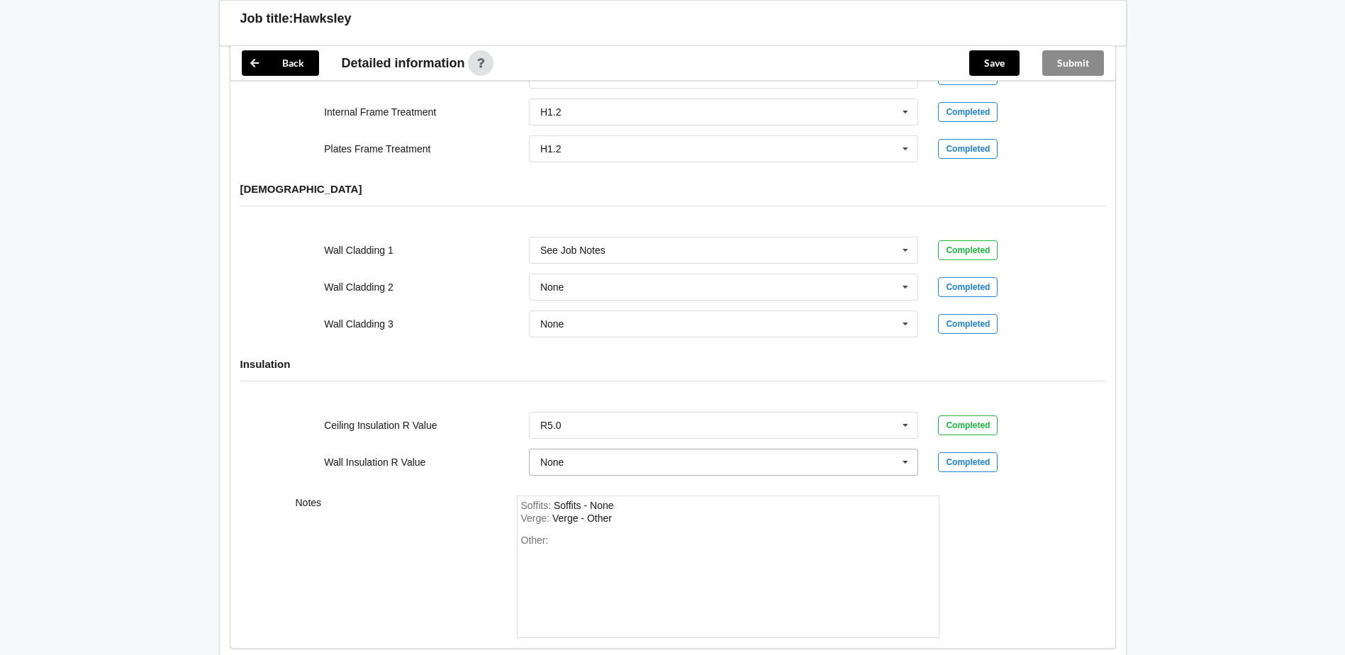
click at [582, 450] on input "text" at bounding box center [724, 463] width 389 height 26
click at [568, 506] on div "R2.4" at bounding box center [724, 519] width 389 height 26
click at [569, 545] on div "Other:" at bounding box center [728, 594] width 414 height 99
click at [636, 523] on div "Verge : Verge - Other" at bounding box center [728, 529] width 414 height 13
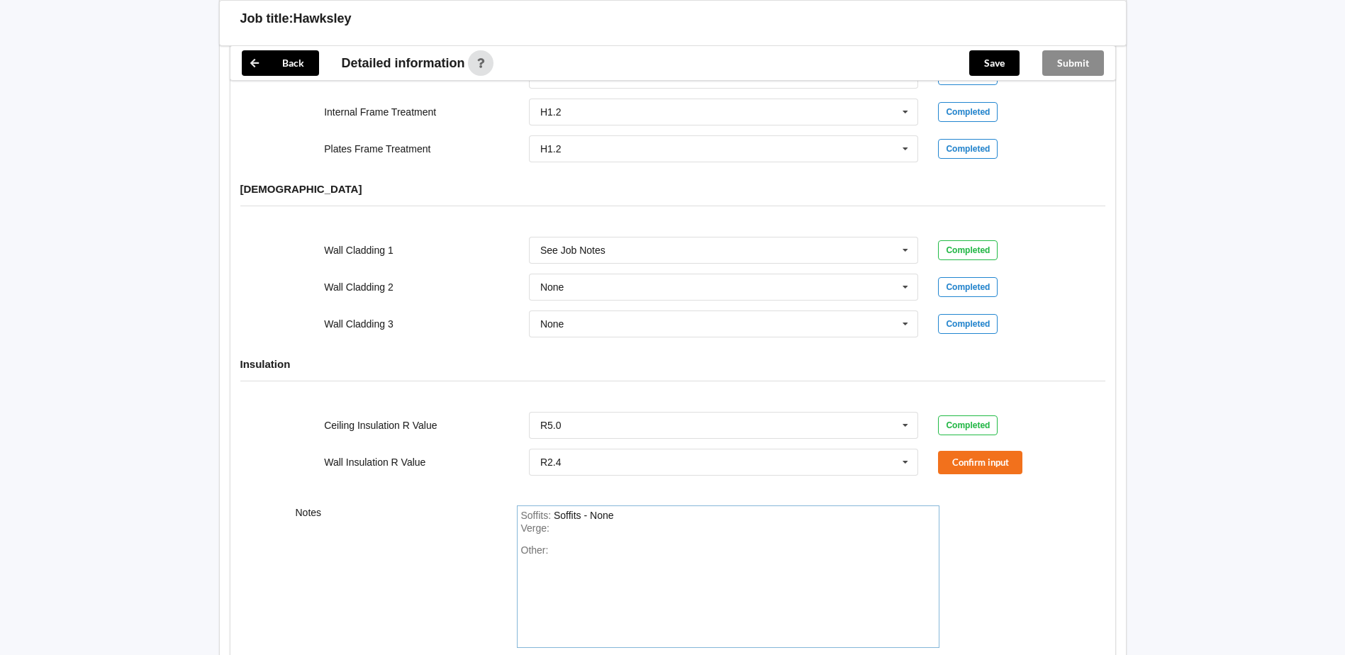
click at [640, 510] on div "Soffits : Soffits - None" at bounding box center [728, 516] width 414 height 13
click at [573, 533] on div "Other:" at bounding box center [728, 582] width 414 height 99
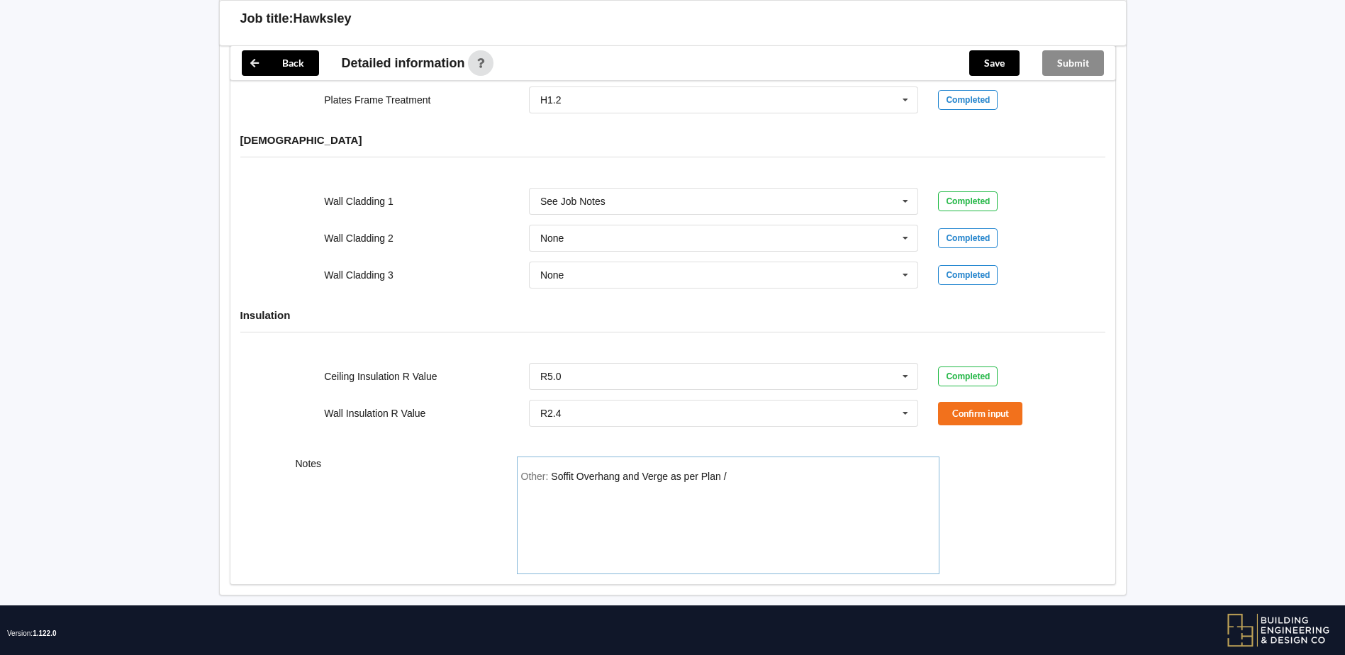
scroll to position [1765, 0]
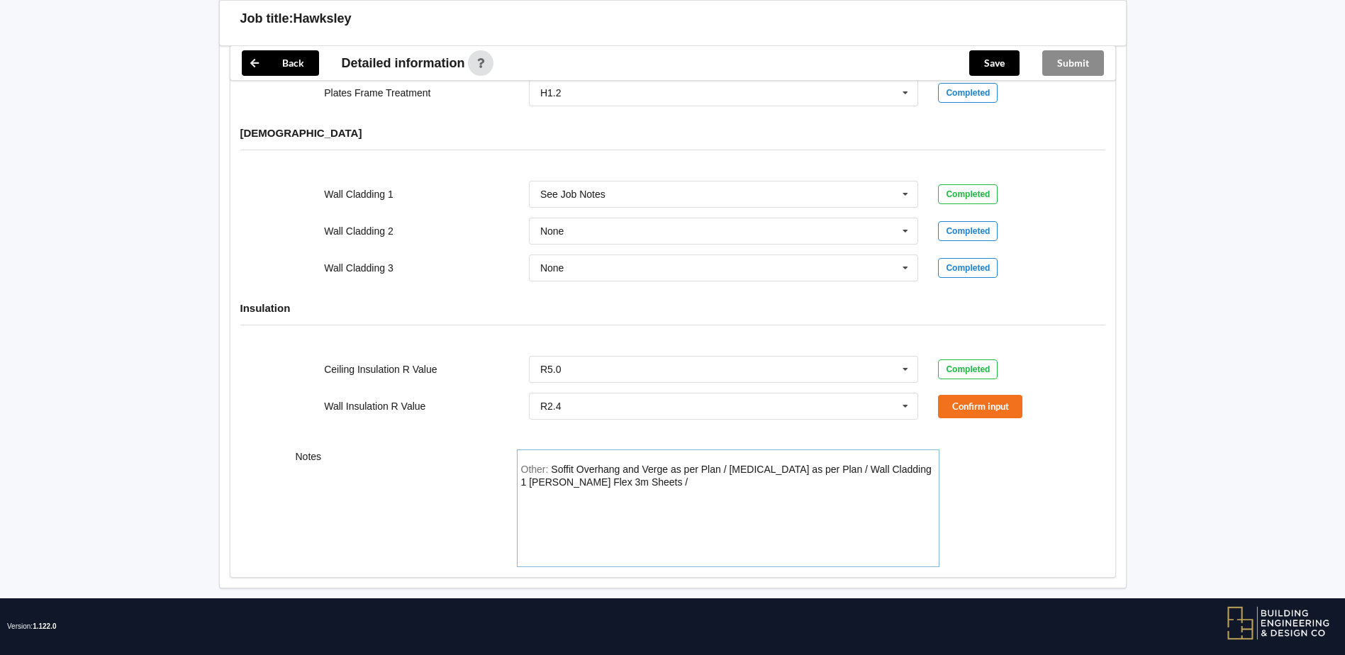
drag, startPoint x: 749, startPoint y: 453, endPoint x: 1066, endPoint y: 511, distance: 322.3
click at [1066, 511] on div "Notes Other: Soffit Overhang and Verge as per Plan / [MEDICAL_DATA] as per Plan…" at bounding box center [672, 509] width 885 height 138
click at [723, 491] on div "Other: Soffit Overhang and Verge as per Plan / [MEDICAL_DATA] as per Plan / Wal…" at bounding box center [728, 513] width 414 height 99
click at [749, 464] on div "Soffit Overhang and Verge as per Plan / [MEDICAL_DATA] as per Plan / Wall Cladd…" at bounding box center [726, 476] width 411 height 24
click at [723, 497] on div "Other: Soffit Overhang and Verge as per Plan / [MEDICAL_DATA] as per Plan / Wal…" at bounding box center [728, 513] width 414 height 99
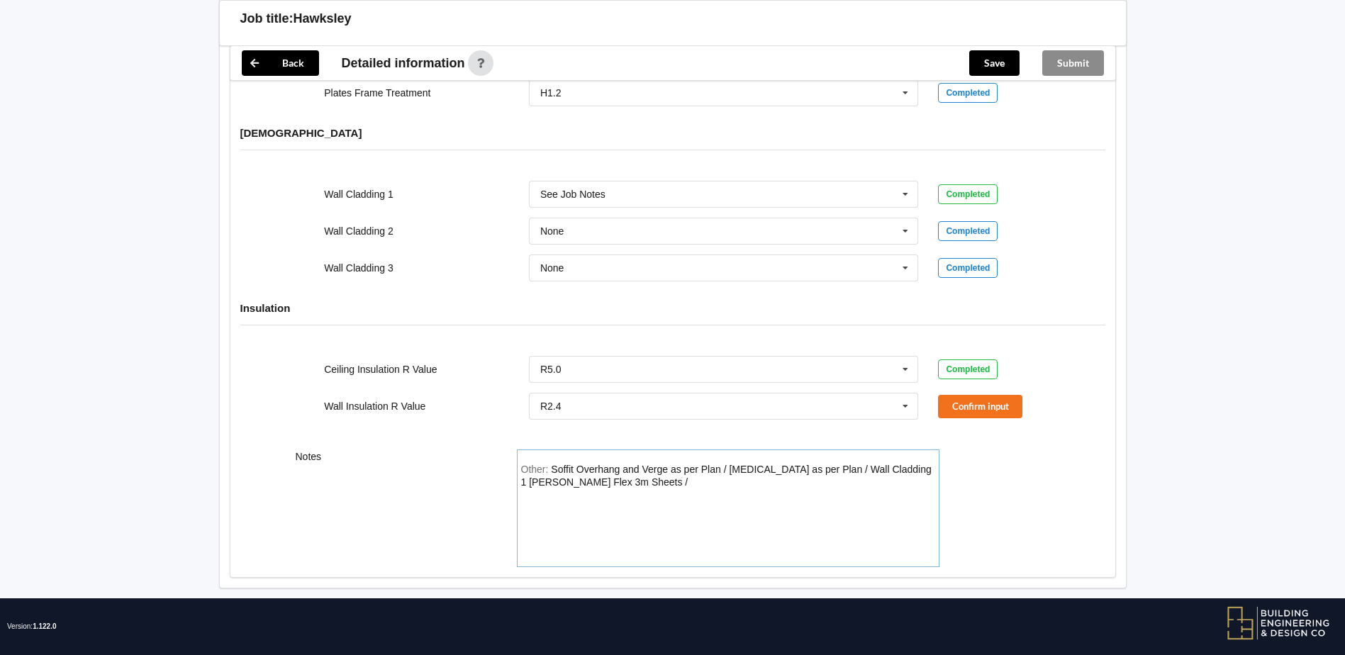
click at [628, 468] on div "Other: Soffit Overhang and Verge as per Plan / [MEDICAL_DATA] as per Plan / Wal…" at bounding box center [728, 513] width 414 height 99
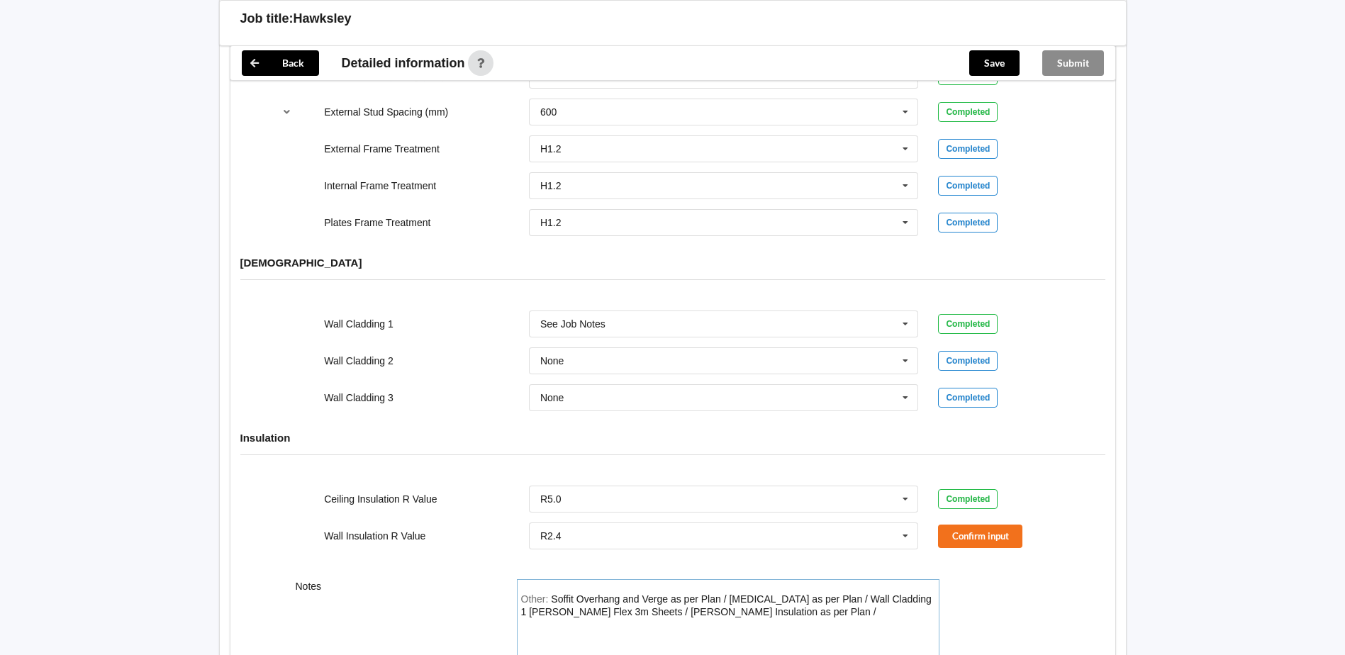
scroll to position [1623, 0]
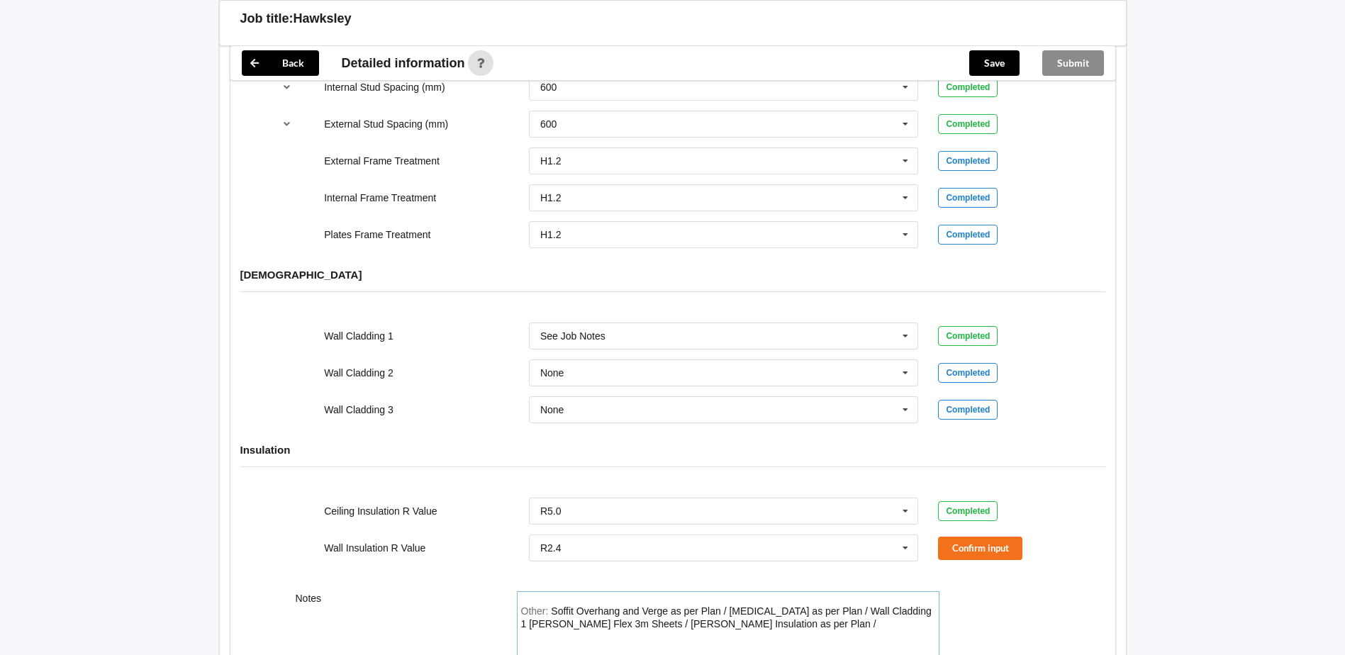
click at [557, 606] on div "Soffit Overhang and Verge as per Plan / [MEDICAL_DATA] as per Plan / Wall Cladd…" at bounding box center [726, 618] width 411 height 24
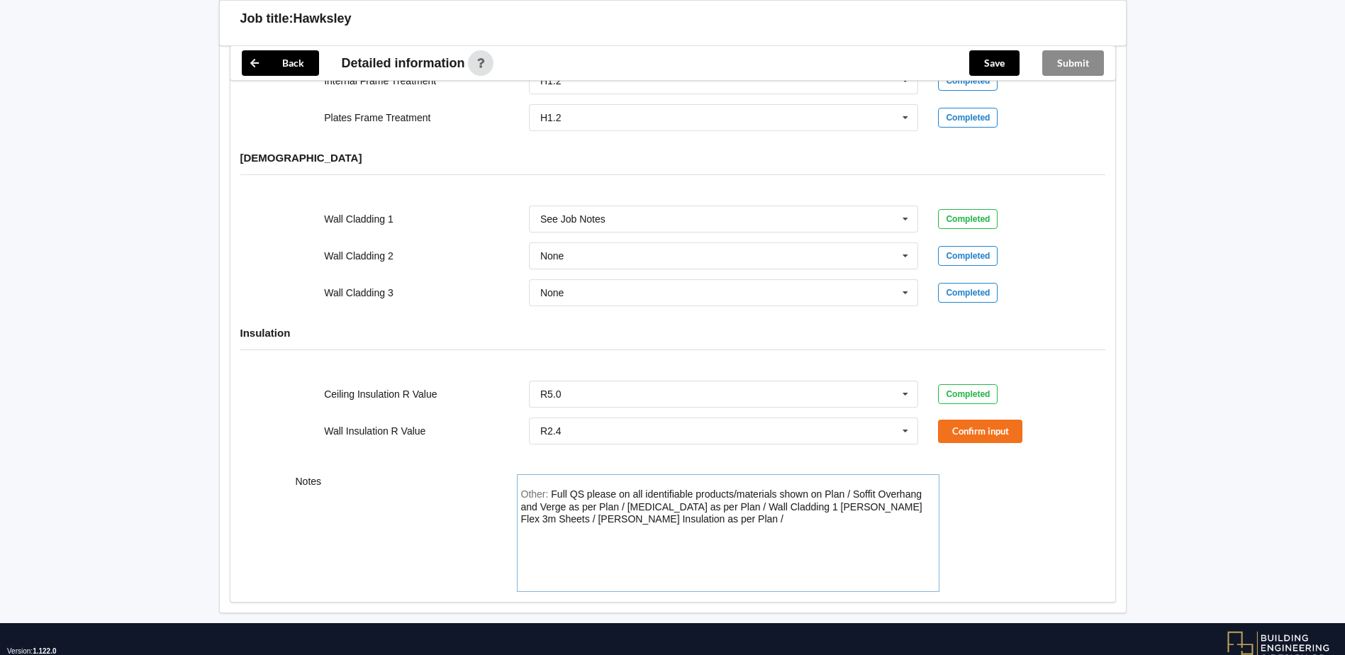
scroll to position [1765, 0]
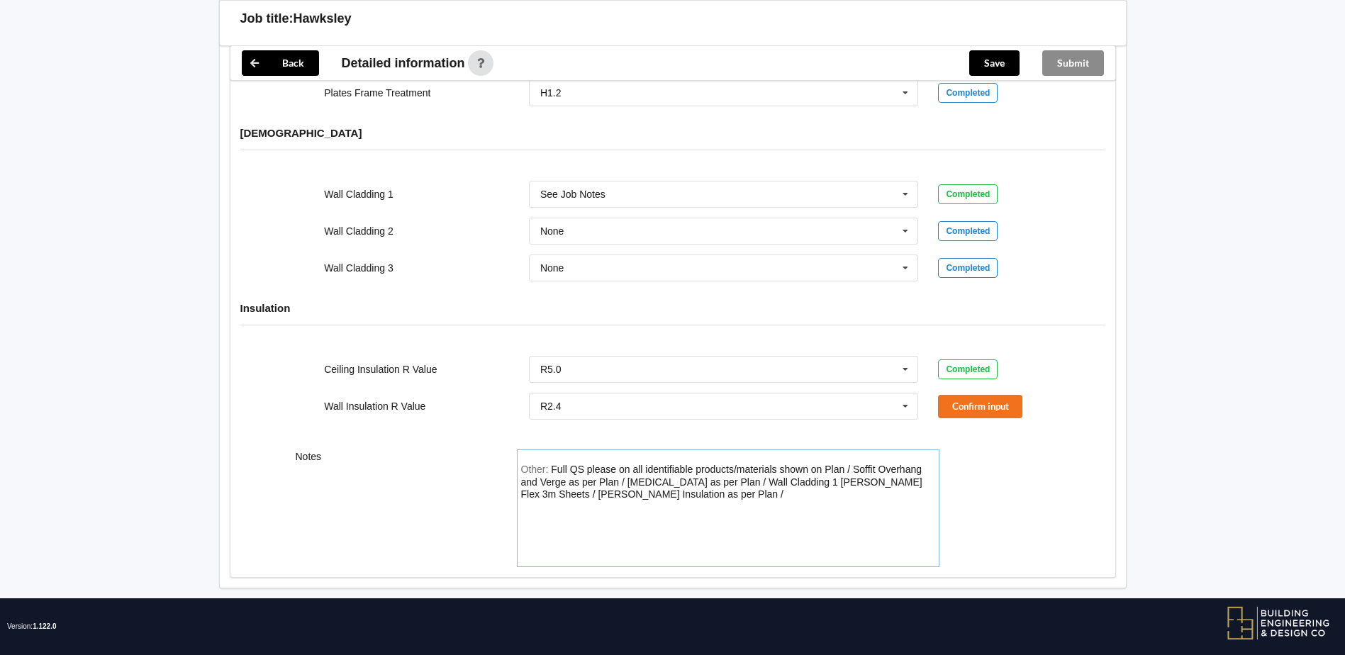
drag, startPoint x: 670, startPoint y: 479, endPoint x: 686, endPoint y: 488, distance: 18.1
click at [672, 481] on div "Other: Full QS please on all identifiable products/materials shown on Plan / So…" at bounding box center [728, 513] width 414 height 99
click at [657, 482] on div "Full QS please on all identifiable products/materials shown on Plan / Soffit Ov…" at bounding box center [721, 488] width 401 height 49
click at [730, 499] on div "Other: Full QS please on all identifiable products/materials shown on Plan / So…" at bounding box center [728, 513] width 414 height 99
click at [969, 395] on button "Confirm input" at bounding box center [980, 406] width 84 height 23
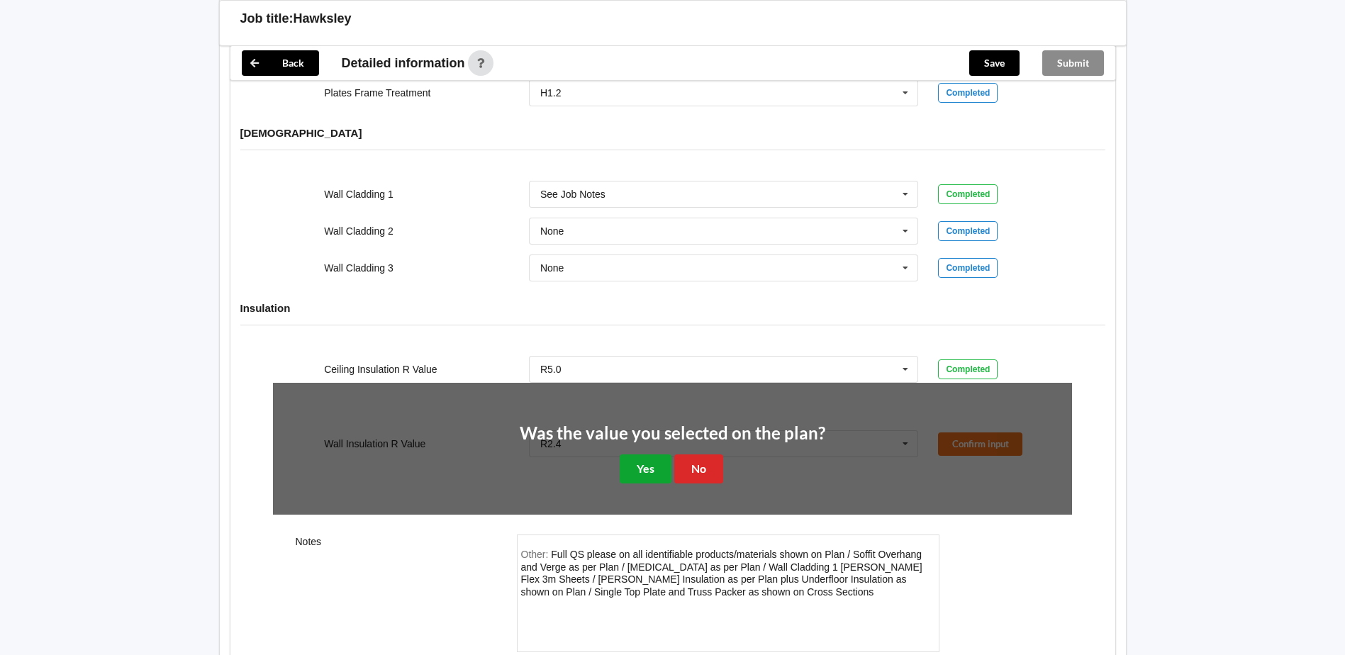
click at [647, 455] on button "Yes" at bounding box center [646, 469] width 52 height 29
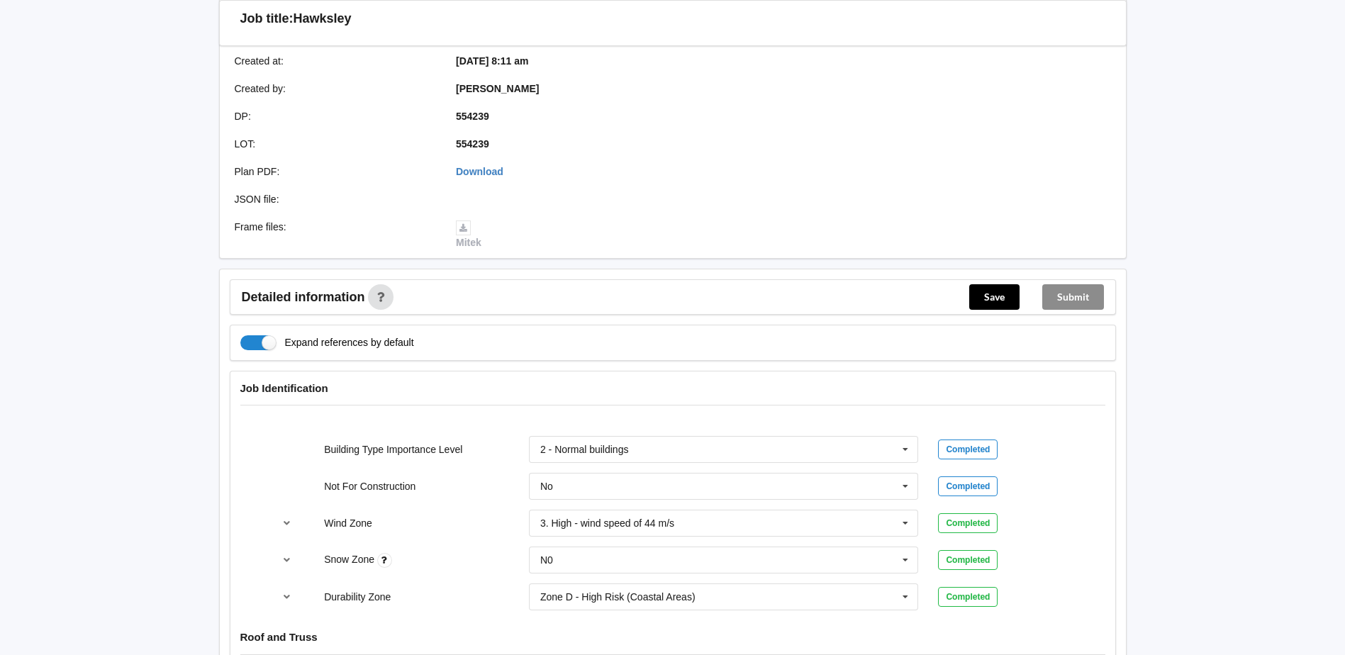
scroll to position [266, 0]
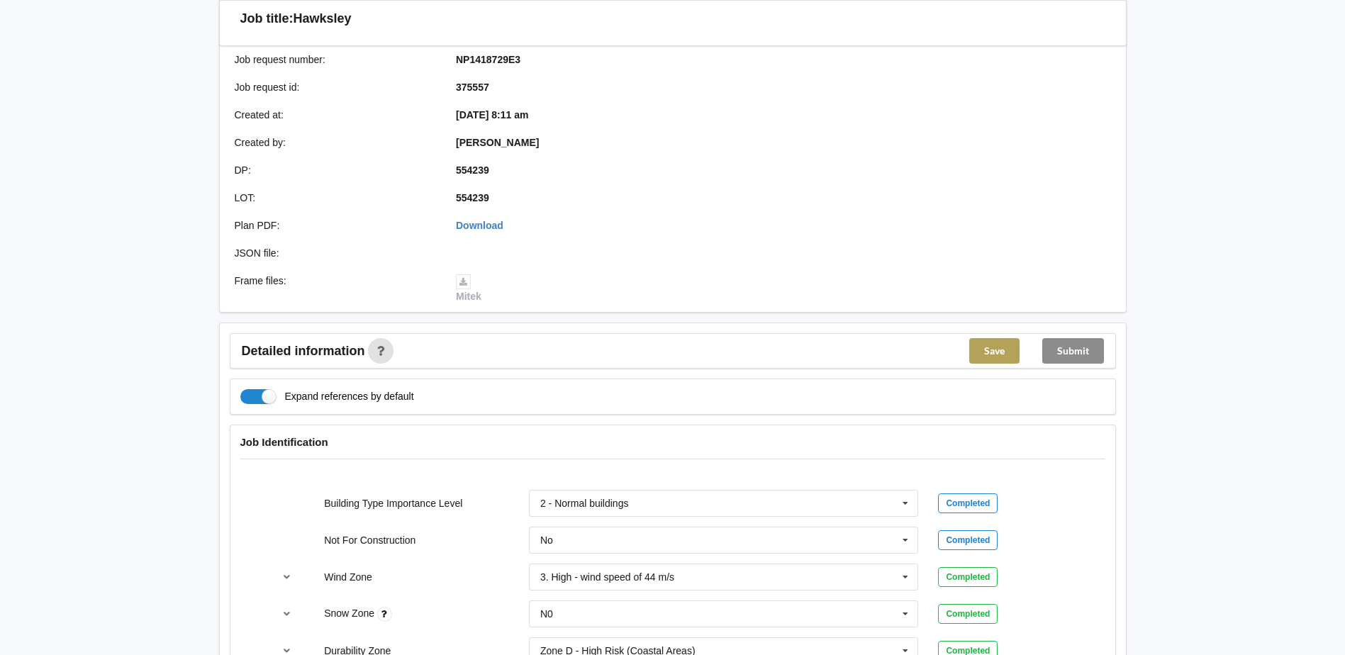
click at [991, 338] on button "Save" at bounding box center [994, 351] width 50 height 26
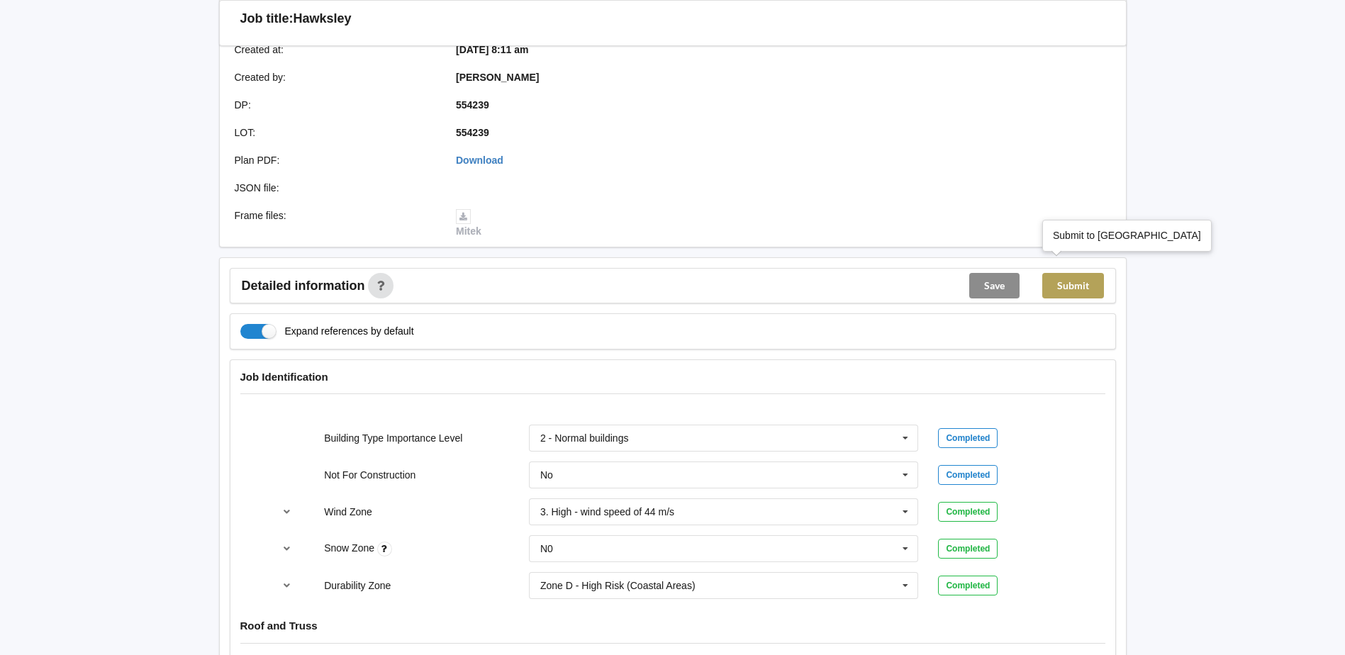
click at [1072, 273] on button "Submit" at bounding box center [1074, 286] width 62 height 26
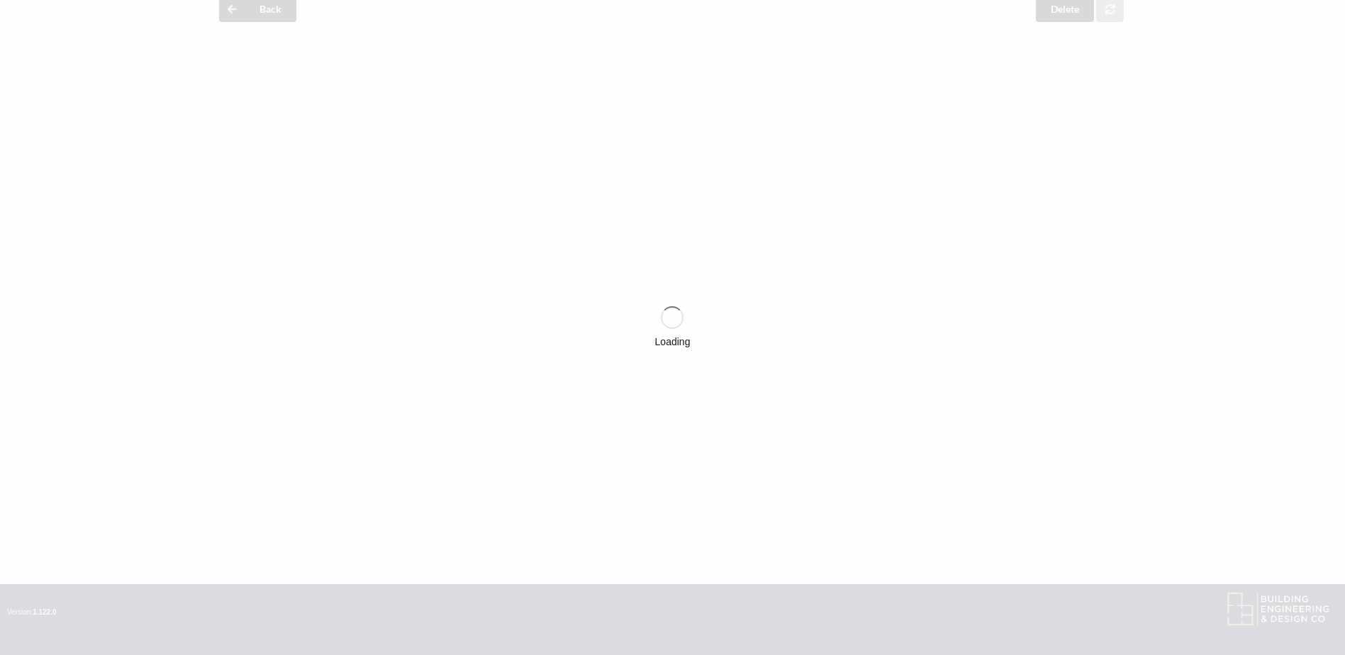
click at [1072, 269] on div "Loading" at bounding box center [672, 327] width 1345 height 655
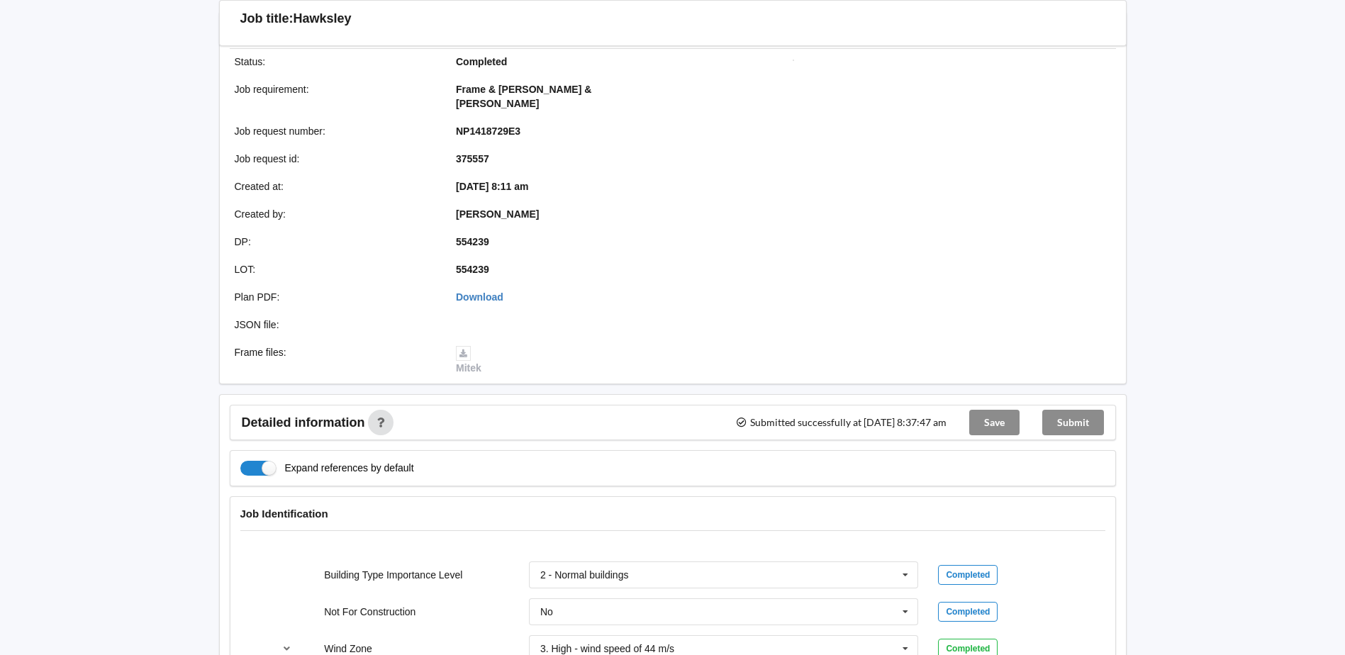
scroll to position [0, 0]
